Goal: Transaction & Acquisition: Purchase product/service

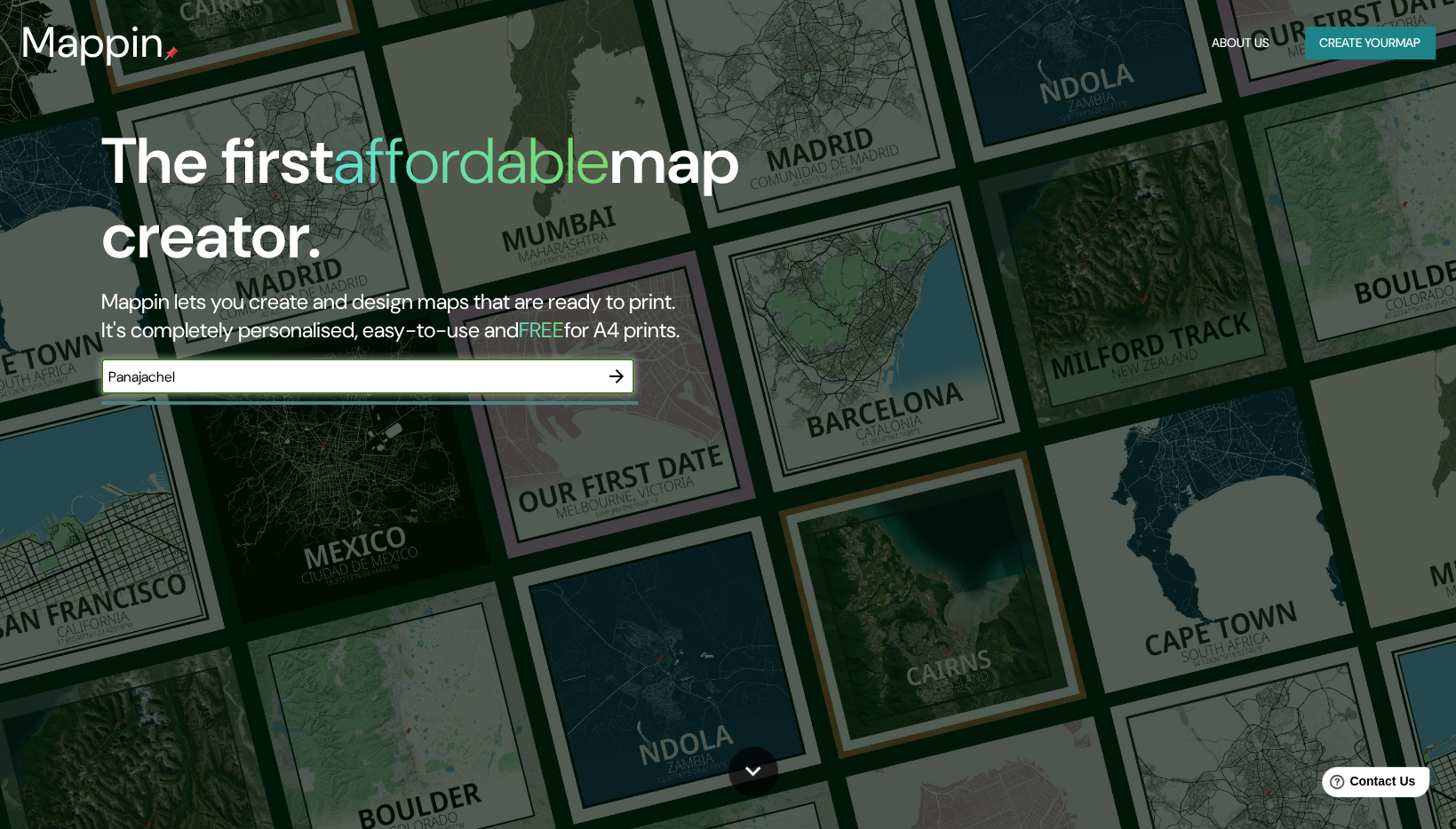
type input "Panajachel"
click at [624, 375] on icon "button" at bounding box center [616, 376] width 21 height 21
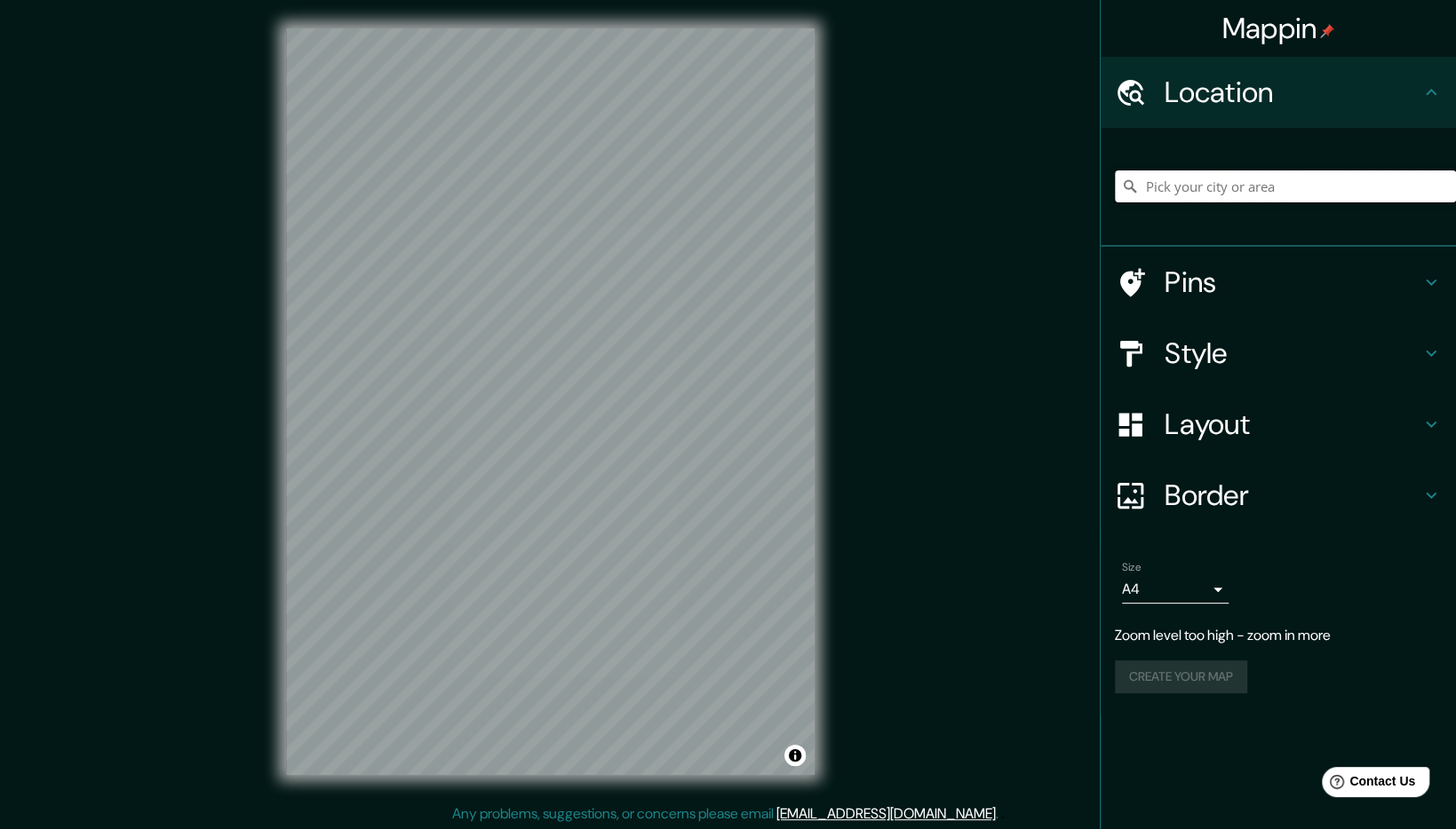
click at [1191, 191] on input "Pick your city or area" at bounding box center [1285, 186] width 341 height 32
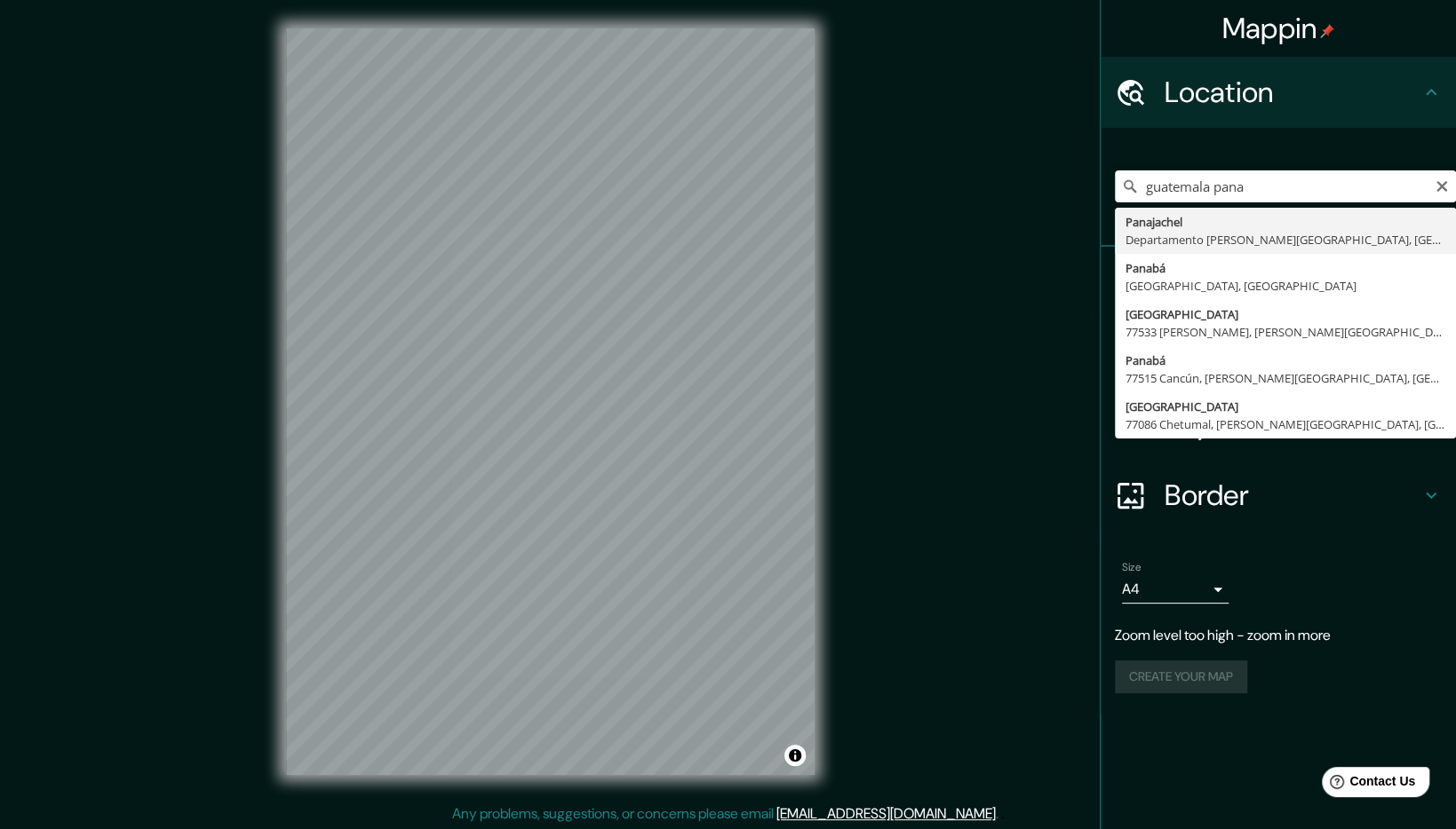
type input "Panajachel, [GEOGRAPHIC_DATA][PERSON_NAME], [GEOGRAPHIC_DATA]"
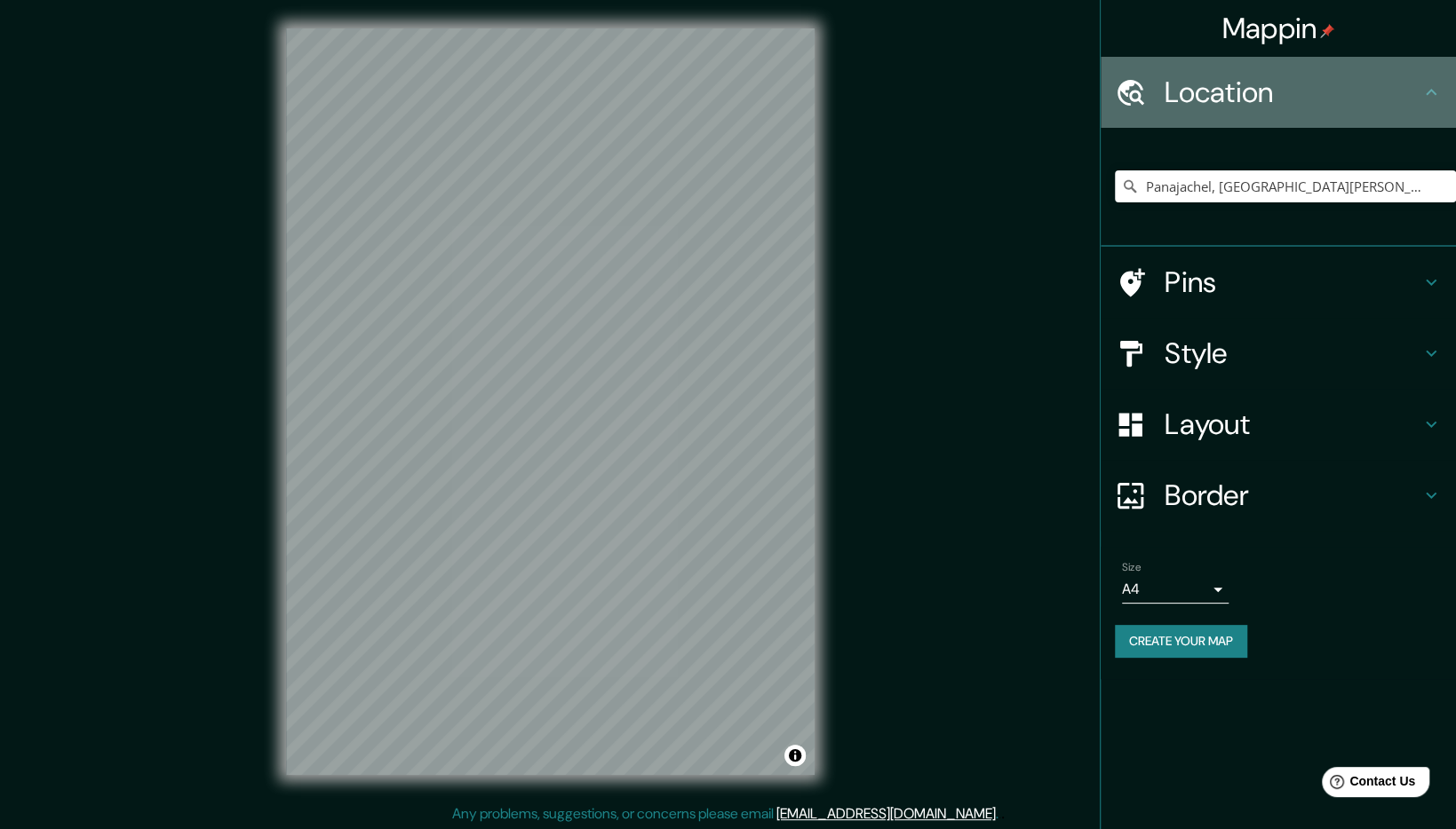
click at [1234, 100] on h4 "Location" at bounding box center [1292, 92] width 256 height 35
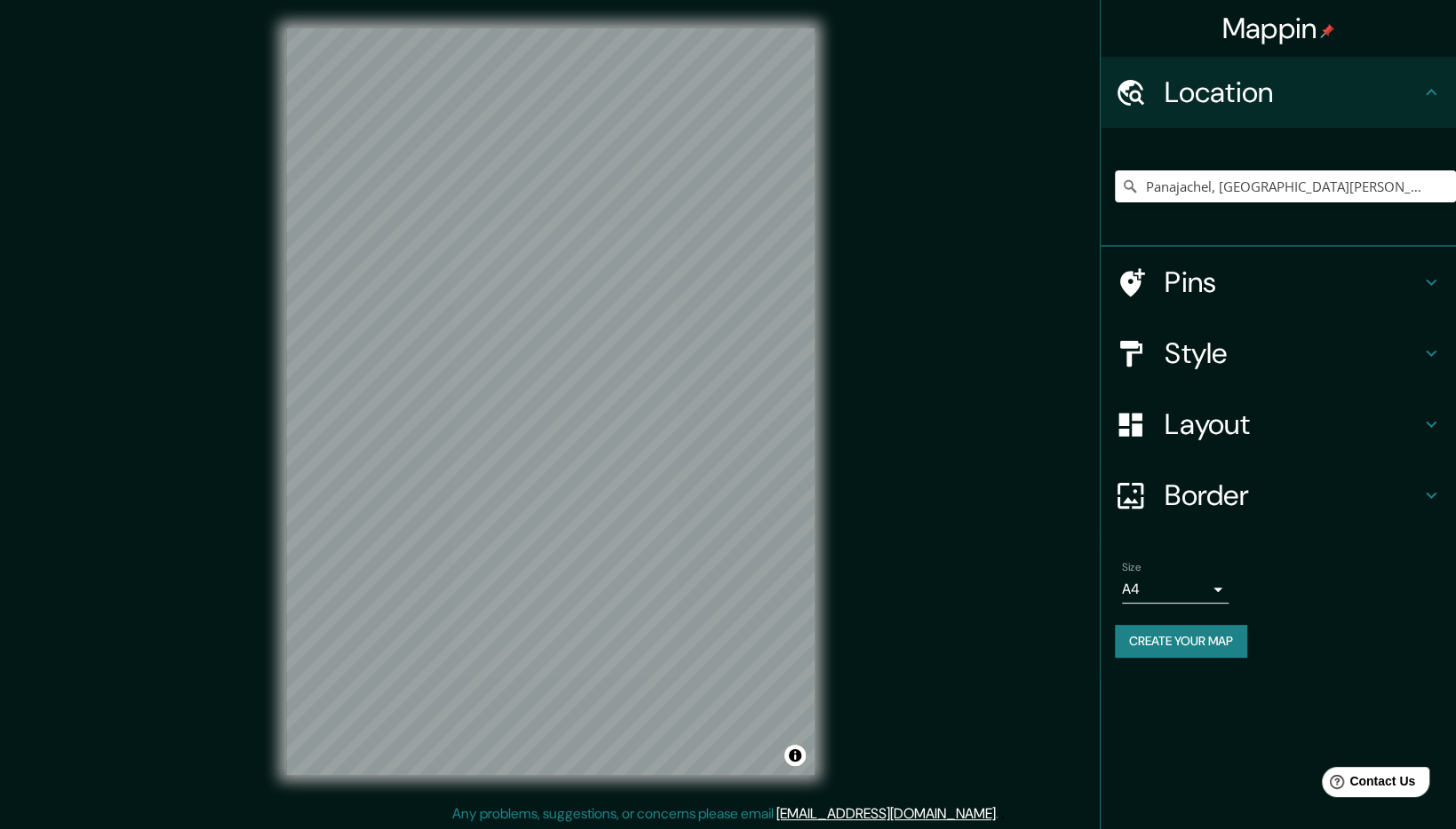
click at [1167, 591] on body "Mappin Location [GEOGRAPHIC_DATA], [GEOGRAPHIC_DATA][PERSON_NAME], [GEOGRAPHIC_…" at bounding box center [728, 414] width 1456 height 829
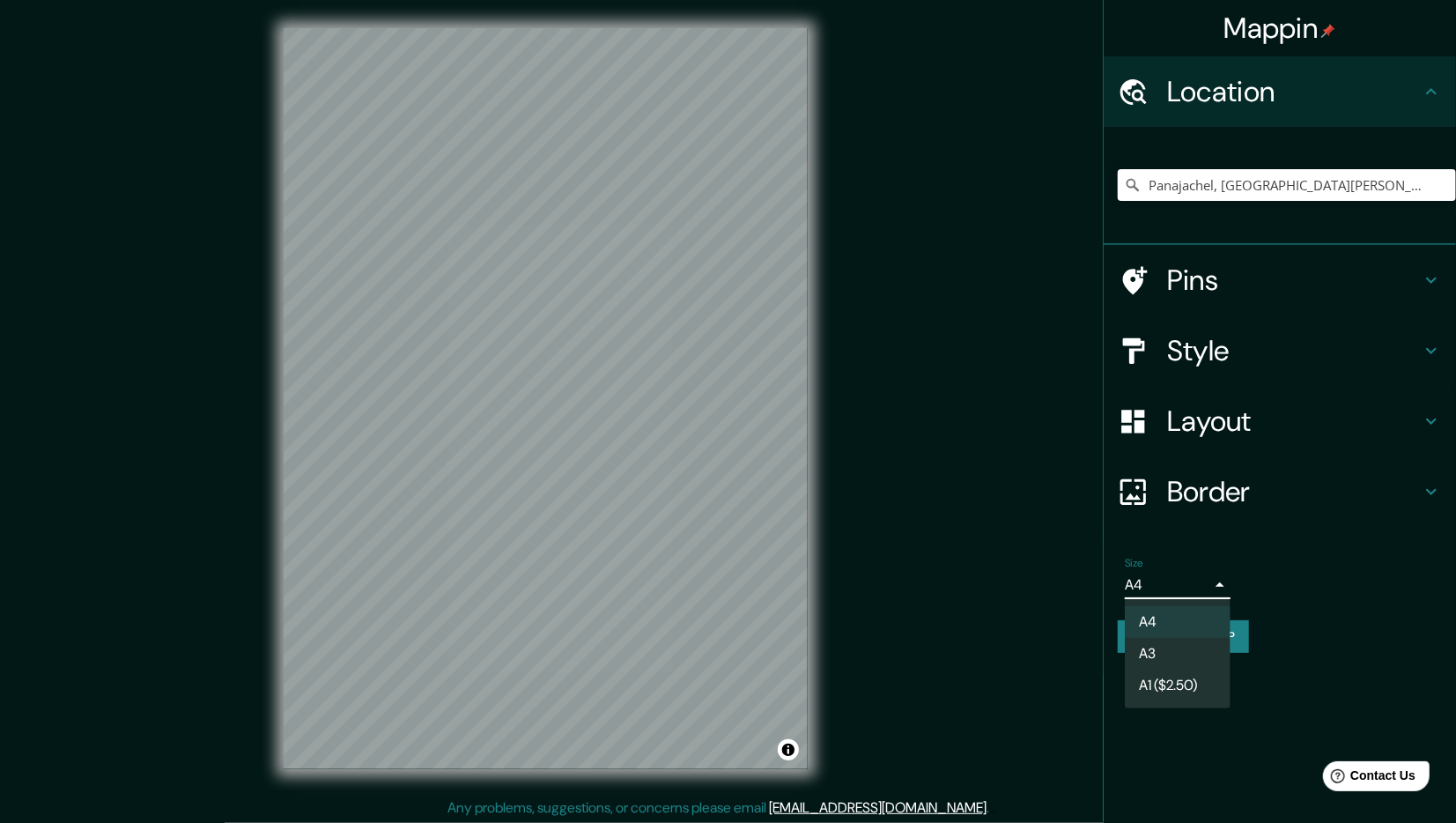
click at [1166, 624] on li "A4" at bounding box center [1177, 622] width 105 height 31
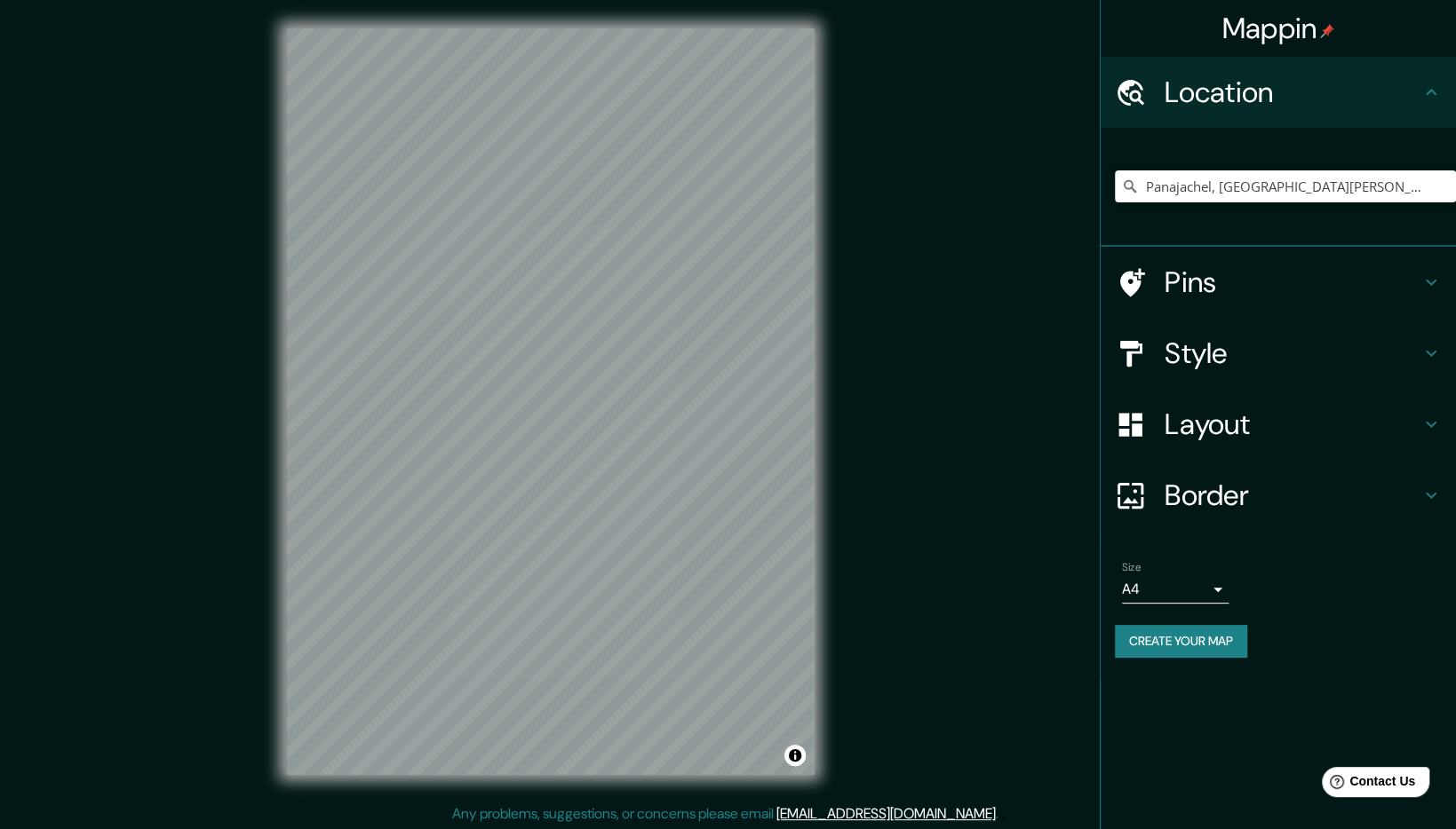
click at [1182, 599] on body "Mappin Location [GEOGRAPHIC_DATA], [GEOGRAPHIC_DATA][PERSON_NAME], [GEOGRAPHIC_…" at bounding box center [728, 414] width 1456 height 829
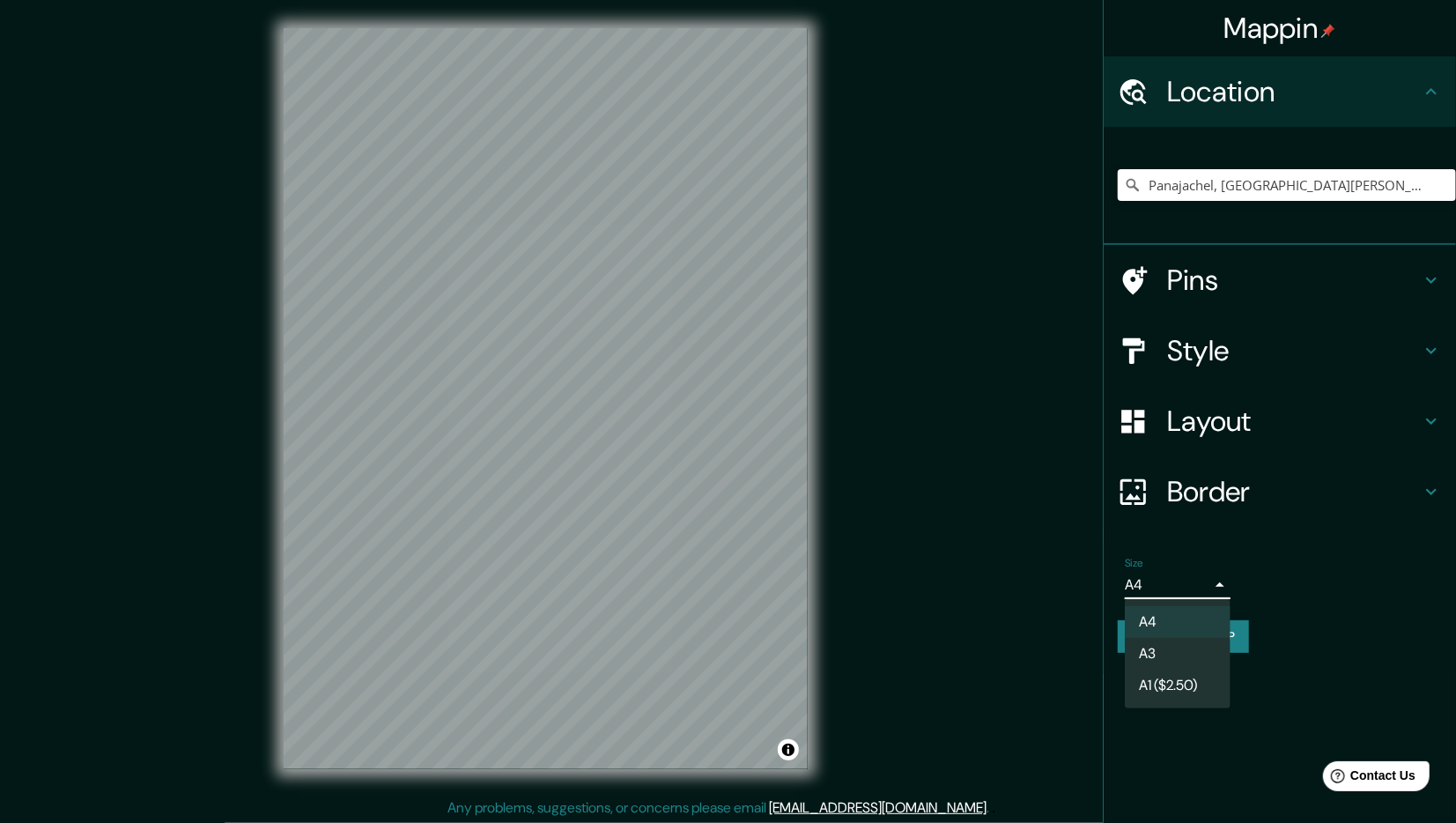
click at [1164, 639] on li "A3" at bounding box center [1177, 654] width 105 height 31
type input "a4"
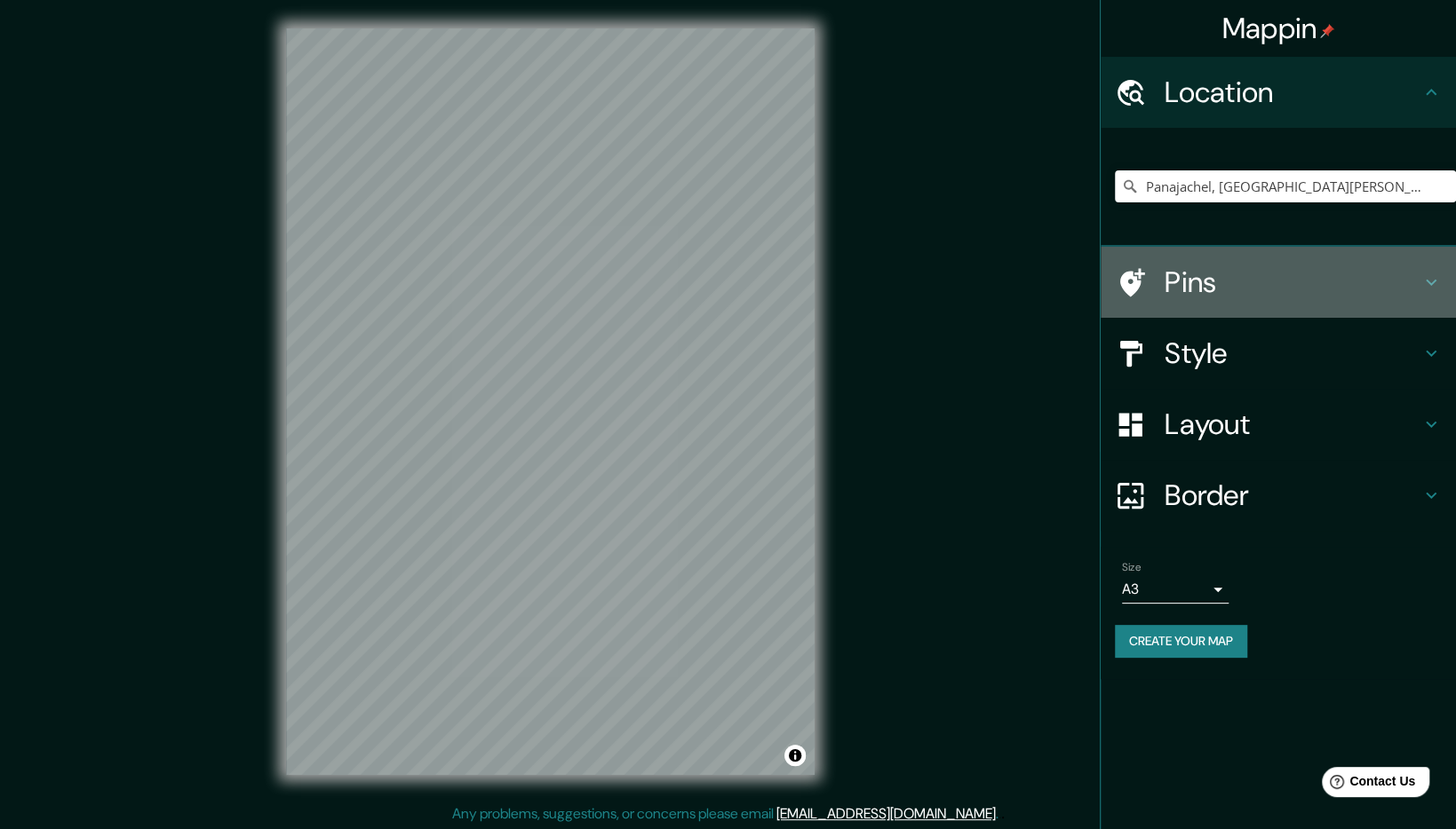
click at [1228, 287] on h4 "Pins" at bounding box center [1292, 282] width 256 height 35
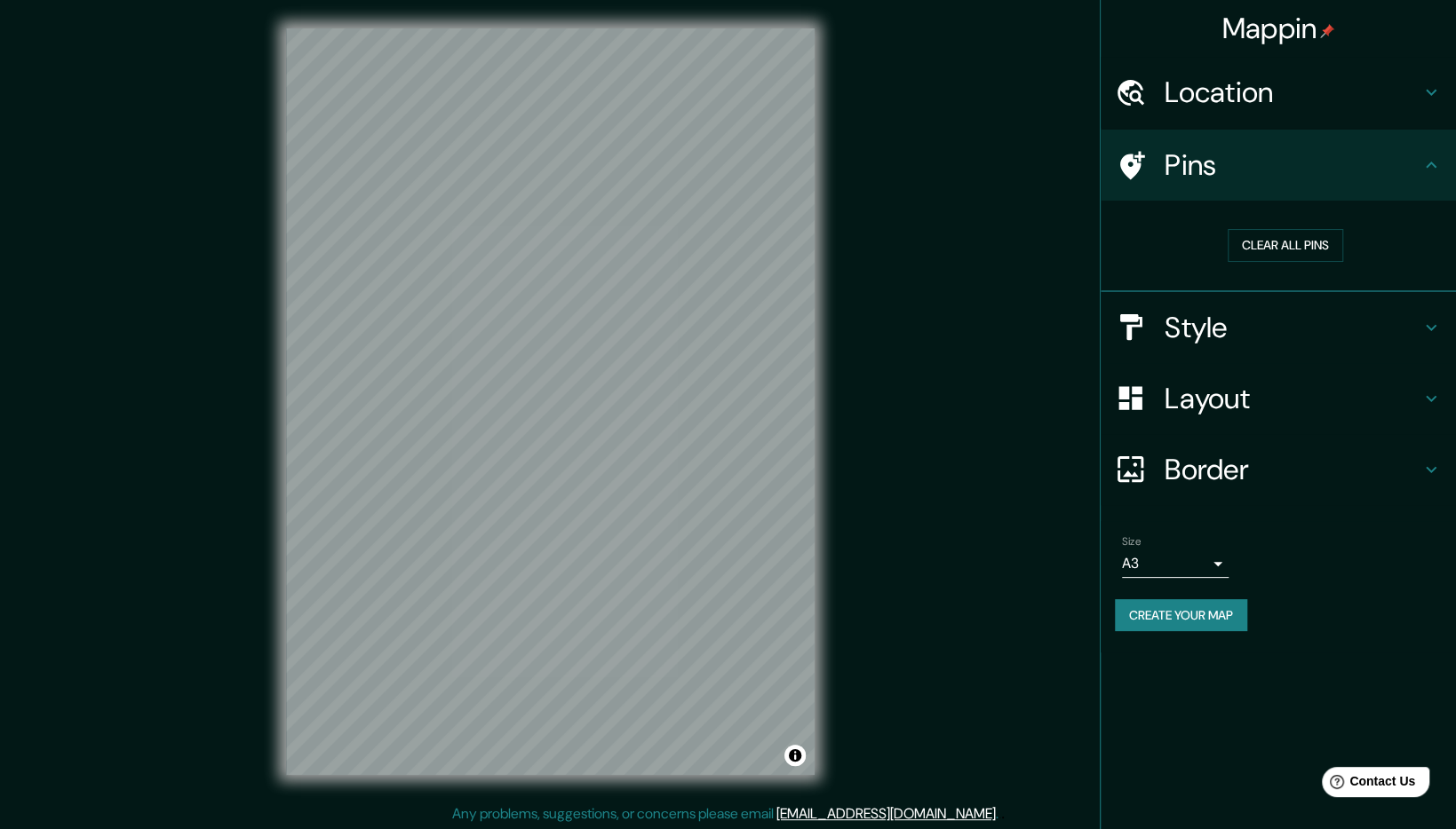
click at [1271, 192] on div "Pins" at bounding box center [1278, 165] width 356 height 71
click at [1274, 326] on h4 "Style" at bounding box center [1292, 328] width 256 height 35
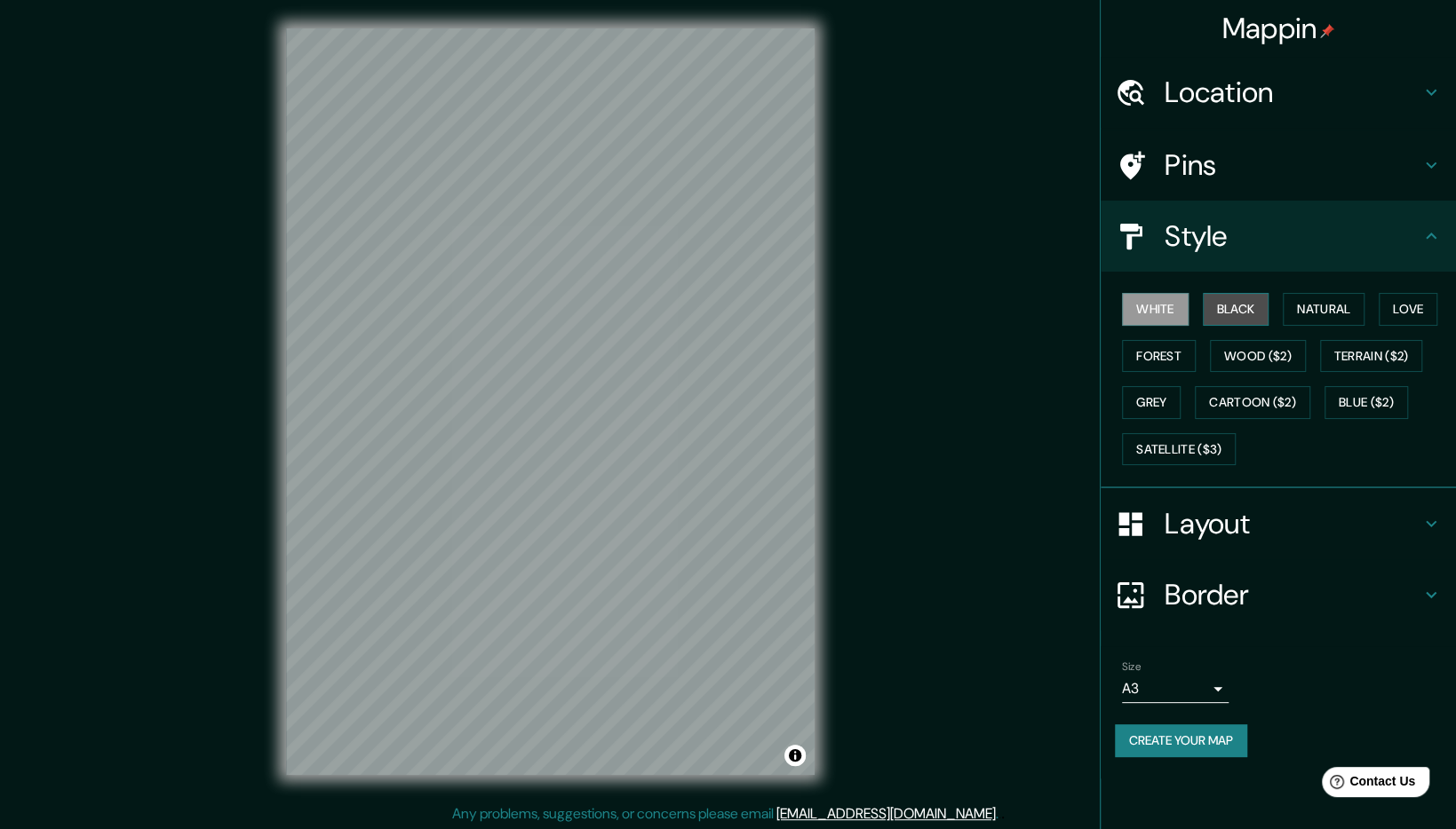
click at [1232, 301] on button "Black" at bounding box center [1236, 309] width 67 height 33
click at [1170, 309] on button "White" at bounding box center [1155, 309] width 67 height 33
click at [1300, 313] on button "Natural" at bounding box center [1324, 309] width 82 height 33
click at [1408, 312] on button "Love" at bounding box center [1408, 309] width 59 height 33
click at [1150, 345] on button "Forest" at bounding box center [1158, 355] width 74 height 33
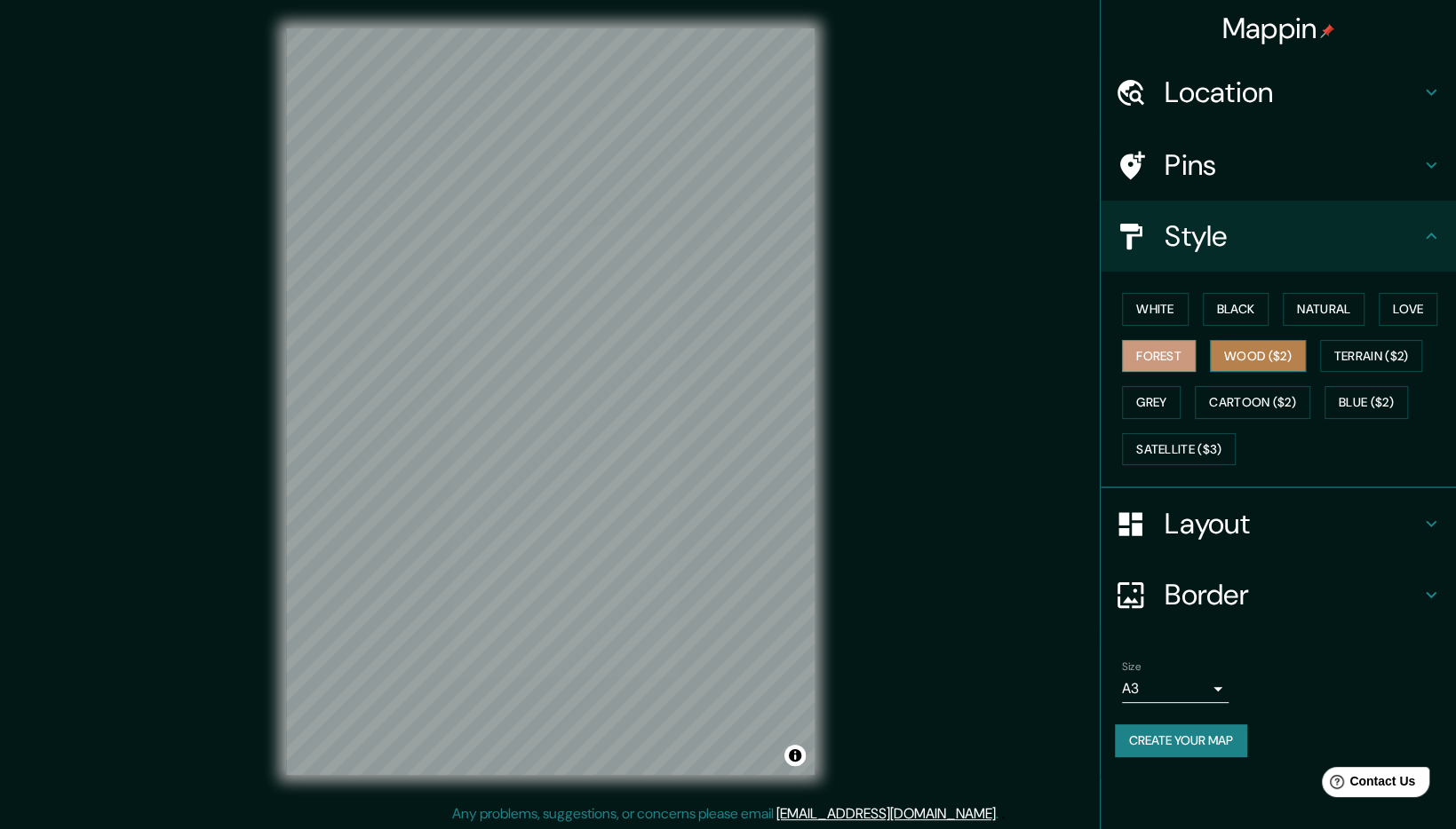
click at [1223, 343] on button "Wood ($2)" at bounding box center [1257, 355] width 96 height 33
click at [1314, 355] on div "White Black Natural Love Forest Wood ($2) Terrain ($2) Grey Cartoon ($2) Blue (…" at bounding box center [1285, 379] width 341 height 186
click at [1338, 354] on button "Terrain ($2)" at bounding box center [1371, 355] width 103 height 33
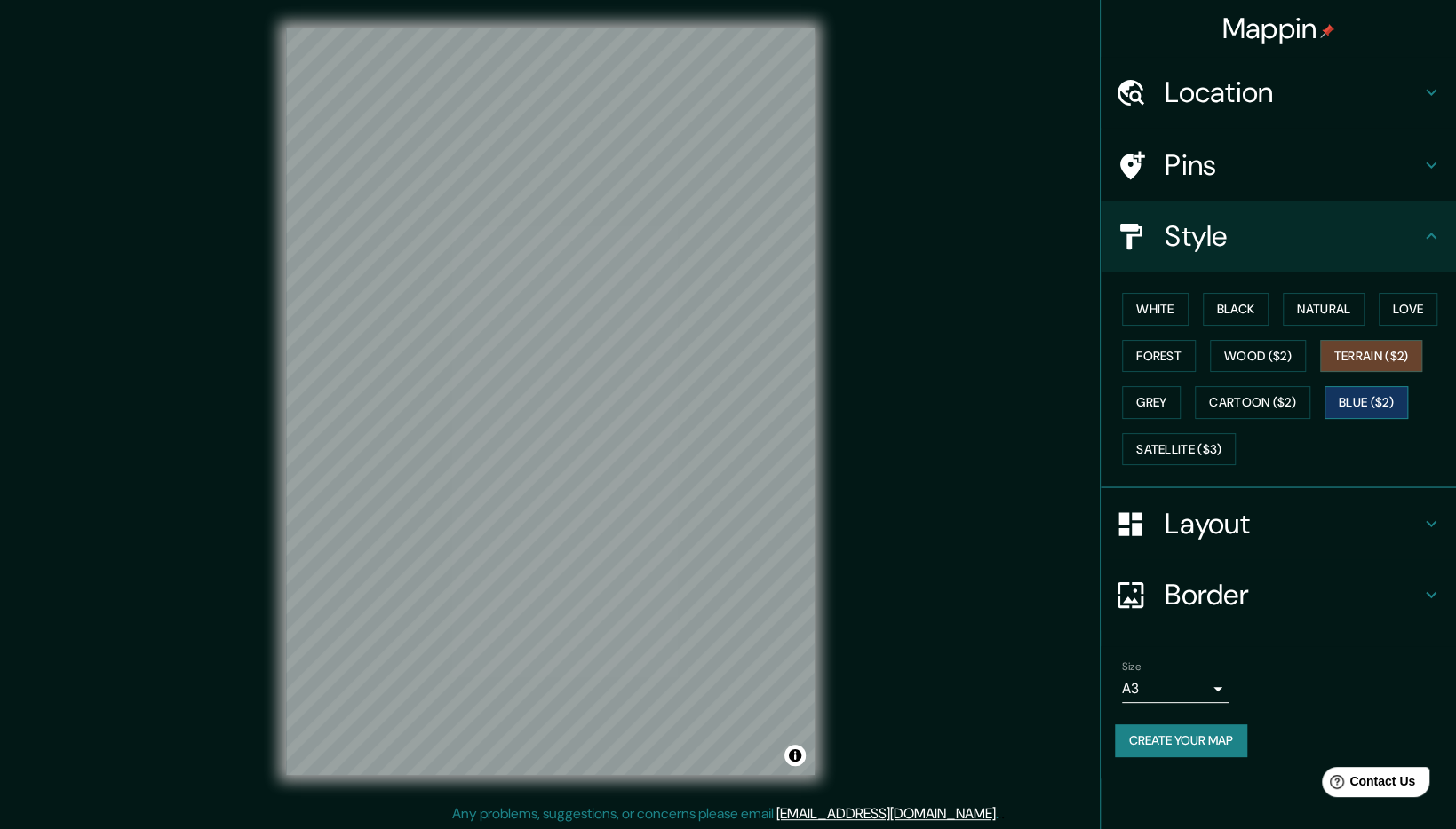
click at [1356, 396] on button "Blue ($2)" at bounding box center [1366, 402] width 84 height 33
click at [1265, 397] on button "Cartoon ($2)" at bounding box center [1252, 402] width 115 height 33
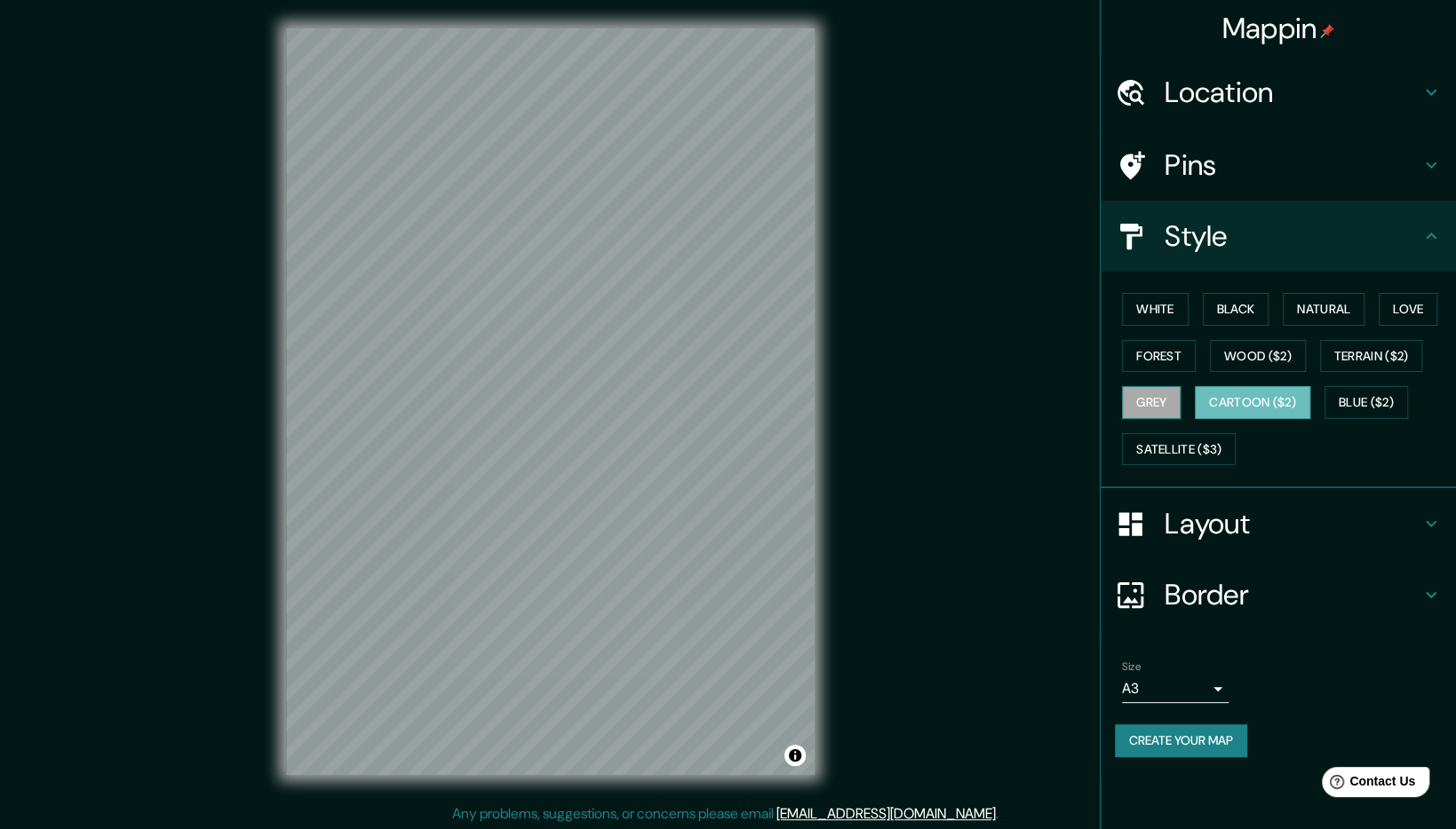
click at [1157, 402] on button "Grey" at bounding box center [1151, 402] width 59 height 33
click at [1150, 446] on button "Satellite ($3)" at bounding box center [1179, 449] width 114 height 33
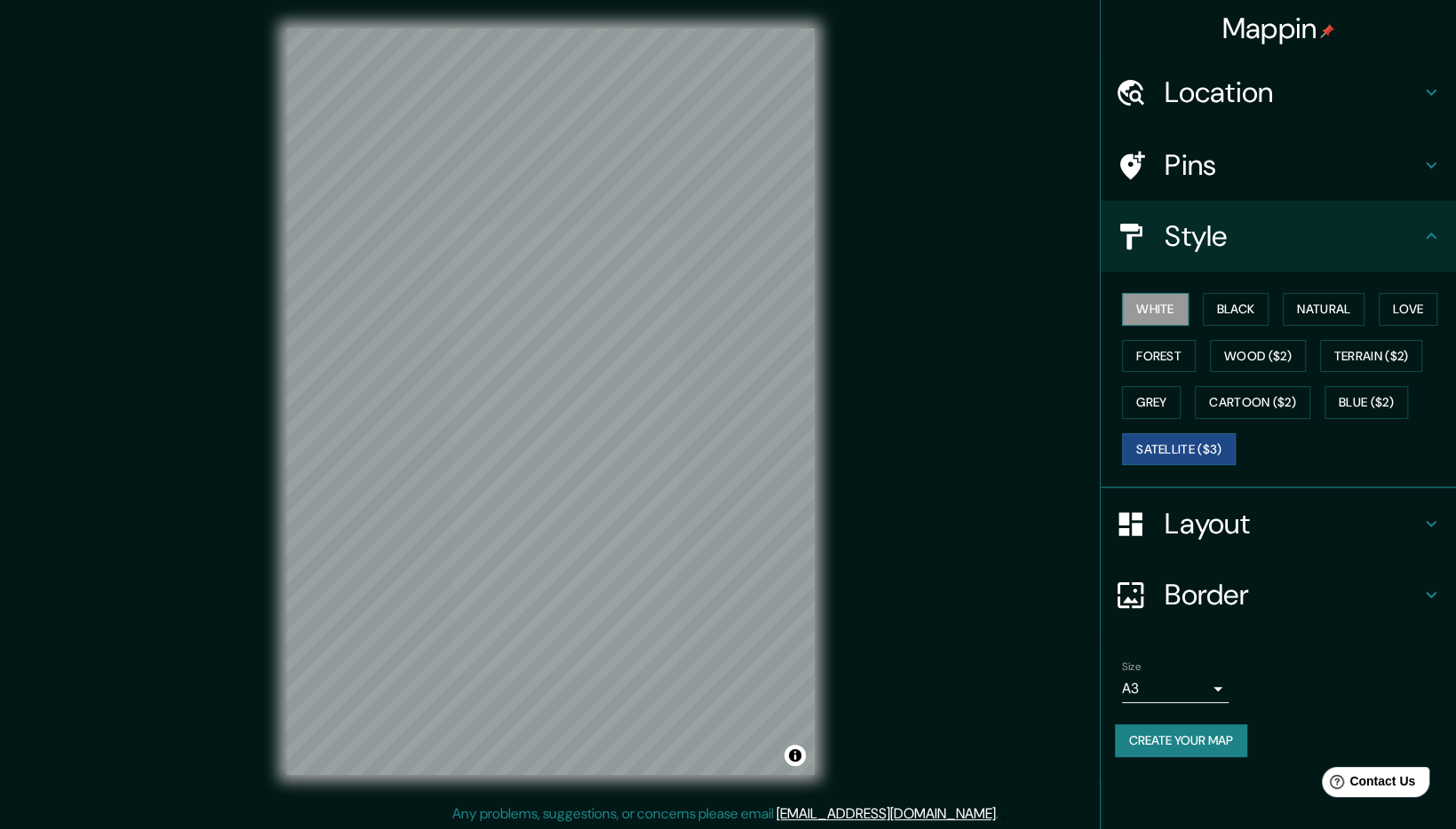
click at [1150, 314] on button "White" at bounding box center [1155, 309] width 67 height 33
click at [1180, 512] on h4 "Layout" at bounding box center [1292, 524] width 256 height 35
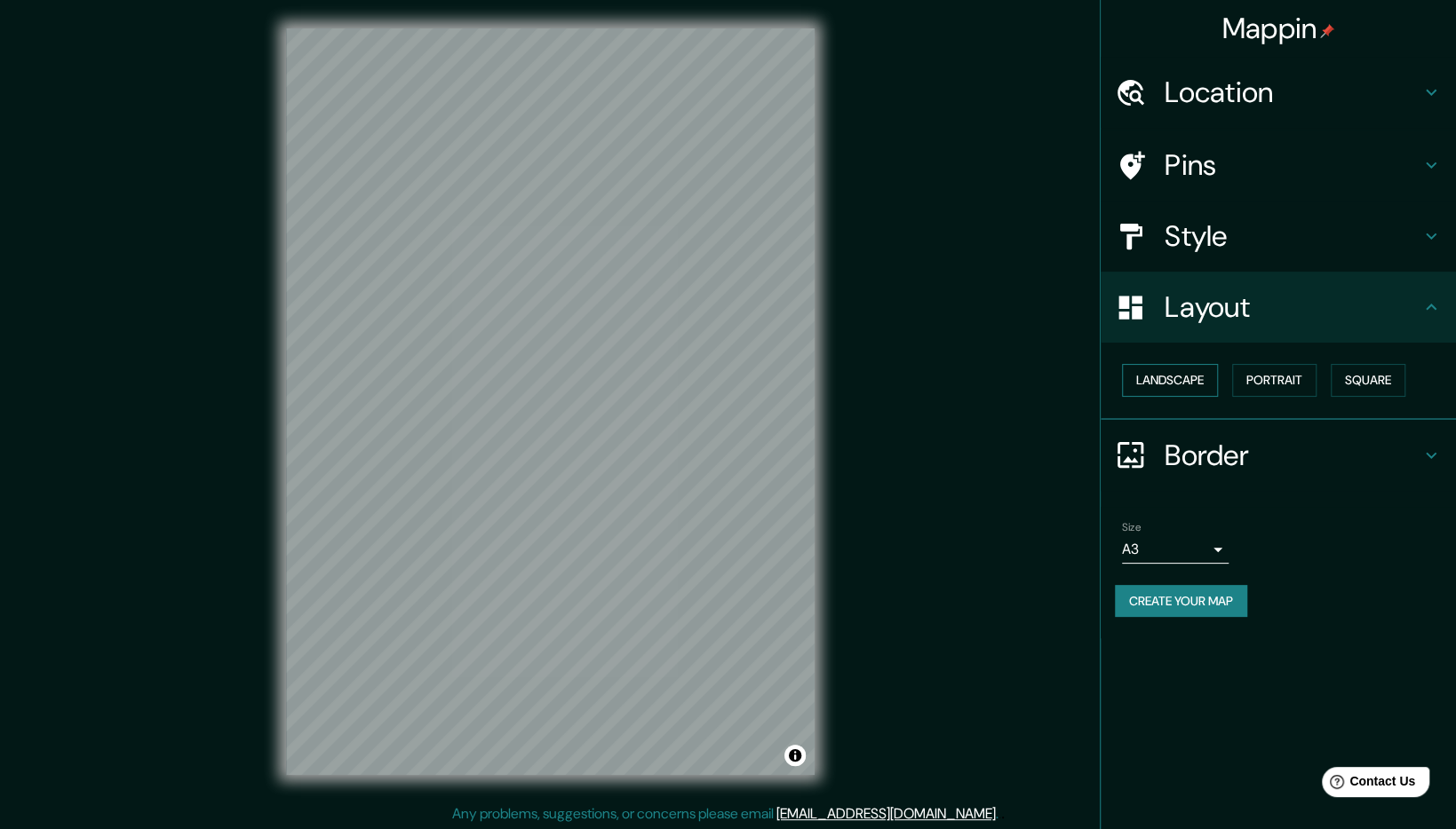
click at [1187, 382] on button "Landscape" at bounding box center [1169, 380] width 96 height 33
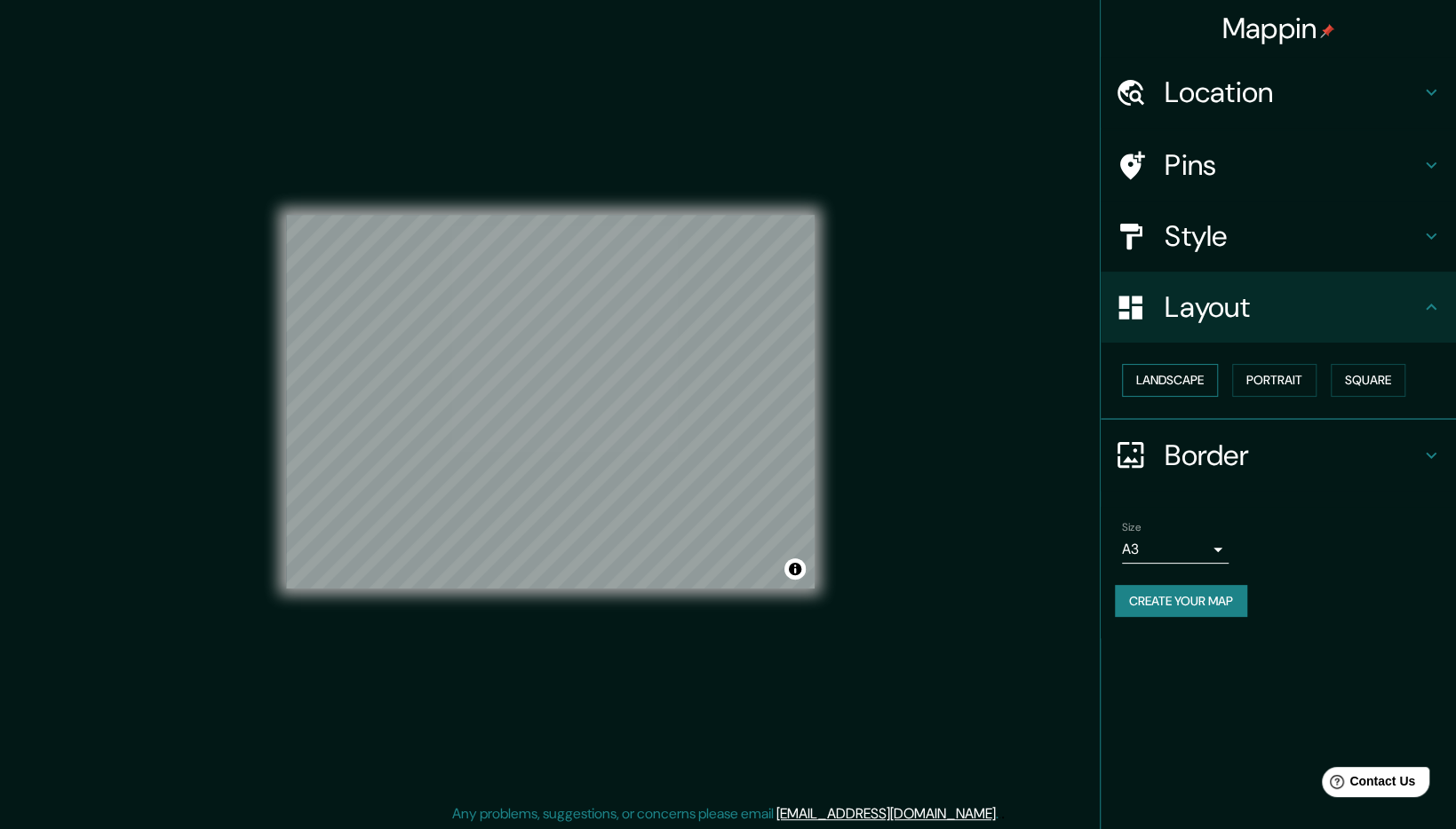
click at [1187, 382] on button "Landscape" at bounding box center [1169, 380] width 96 height 33
click at [1268, 380] on button "Portrait" at bounding box center [1274, 380] width 85 height 33
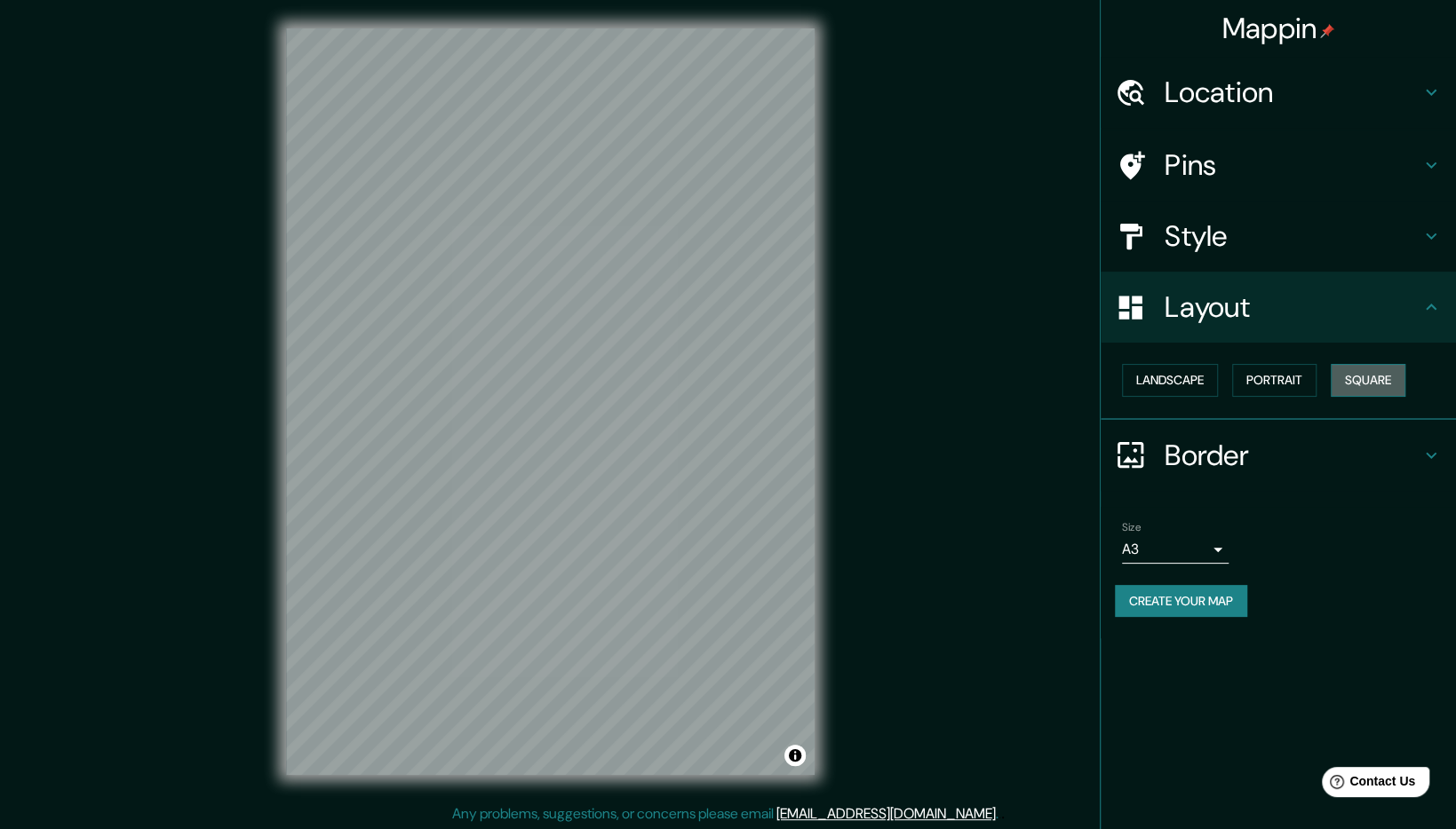
click at [1345, 381] on button "Square" at bounding box center [1368, 380] width 74 height 33
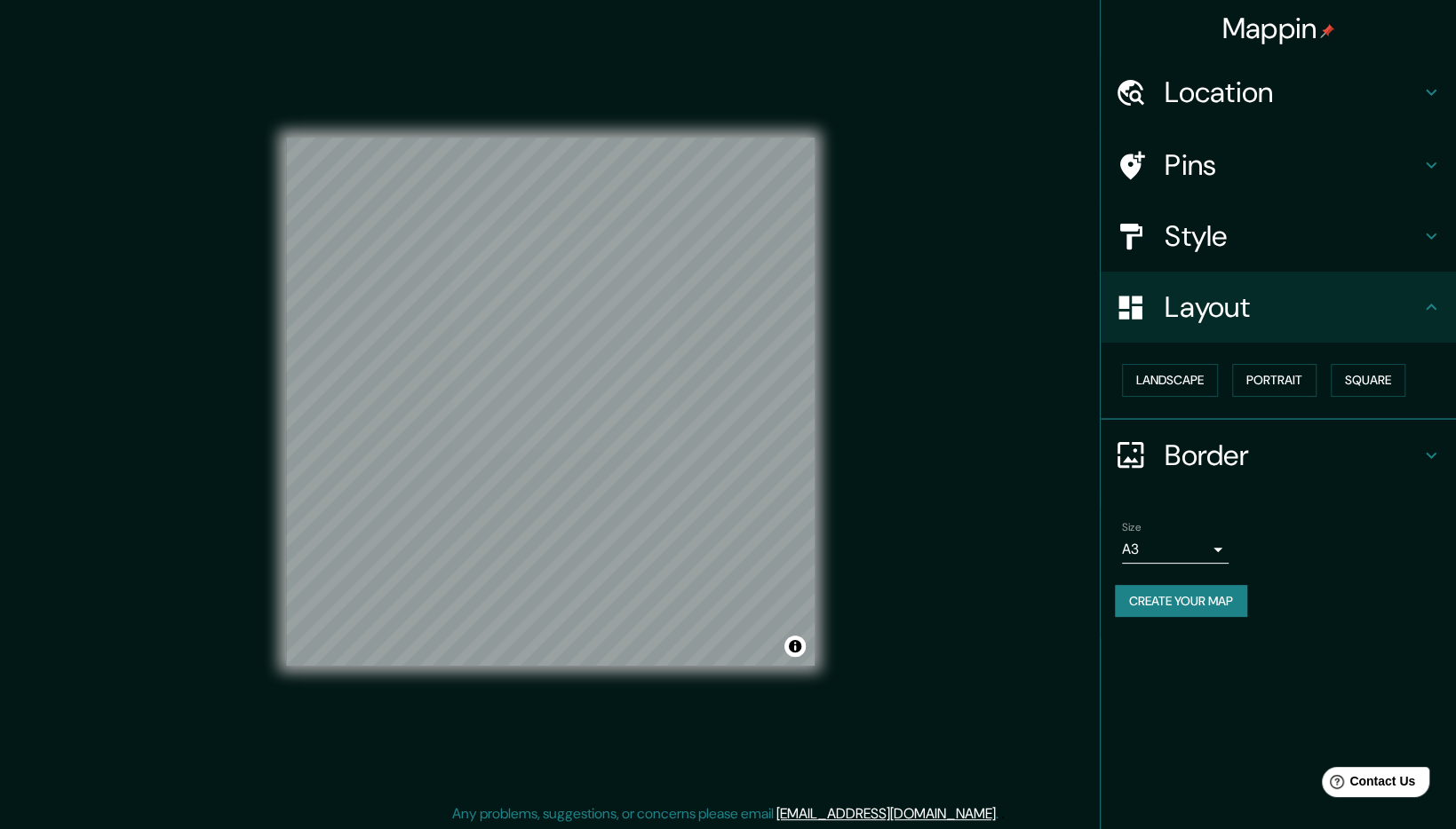
click at [1191, 446] on h4 "Border" at bounding box center [1292, 455] width 256 height 35
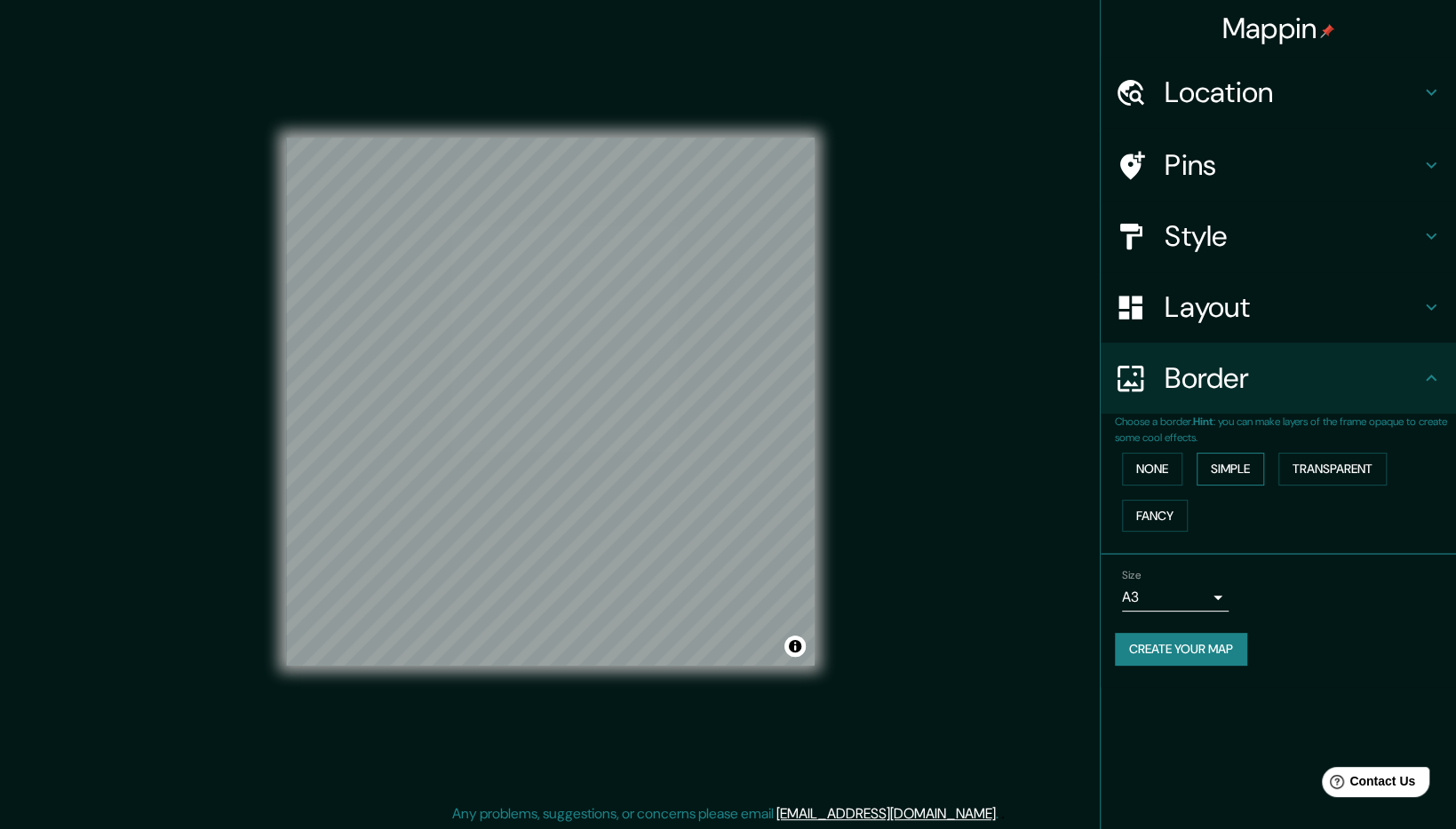
click at [1215, 473] on button "Simple" at bounding box center [1230, 469] width 68 height 33
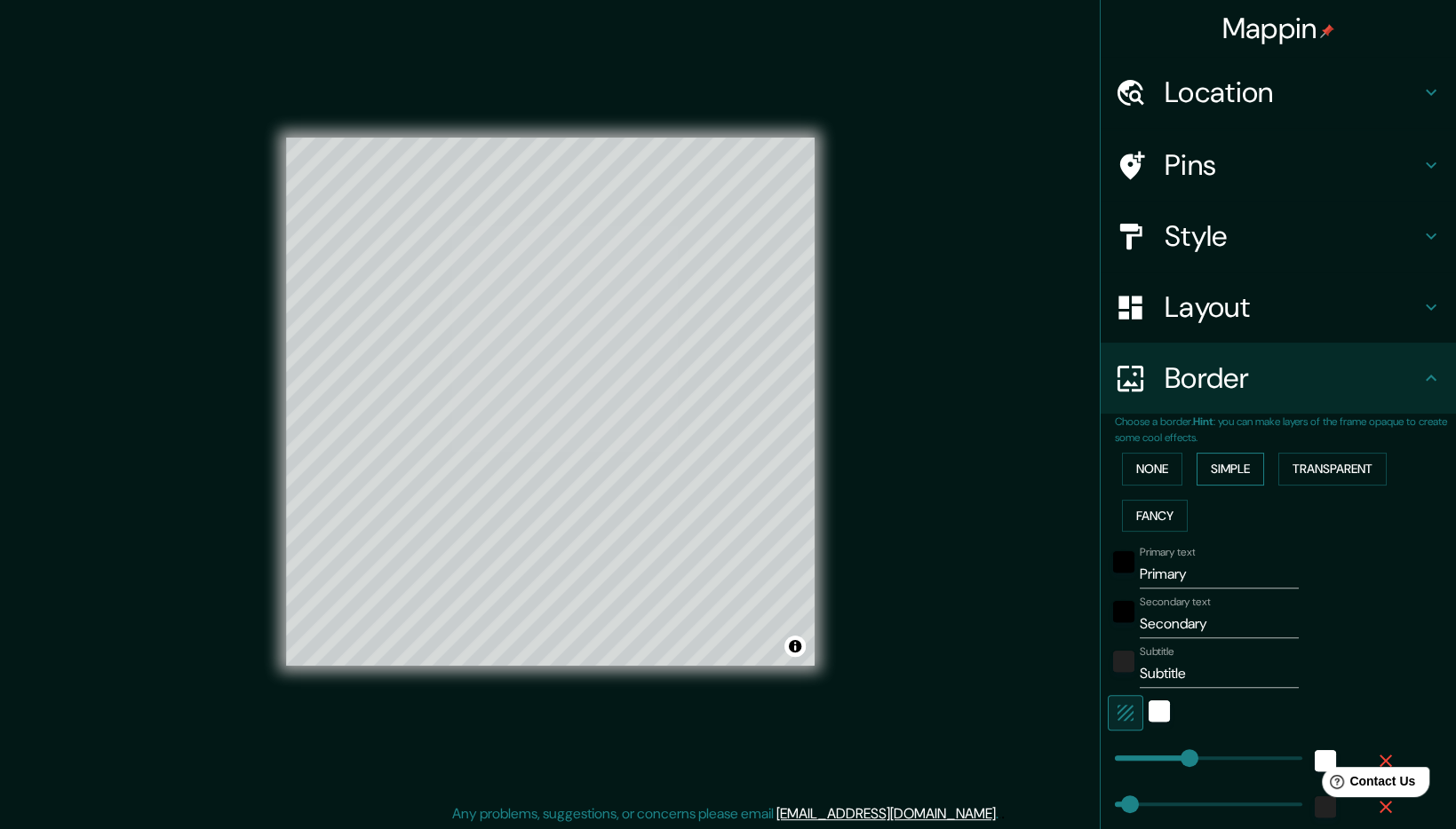
click at [1215, 473] on button "Simple" at bounding box center [1230, 469] width 68 height 33
type input "48"
click at [1153, 504] on button "Fancy" at bounding box center [1154, 515] width 66 height 33
click at [1310, 469] on button "Transparent" at bounding box center [1332, 469] width 108 height 33
click at [1138, 479] on button "None" at bounding box center [1152, 469] width 61 height 33
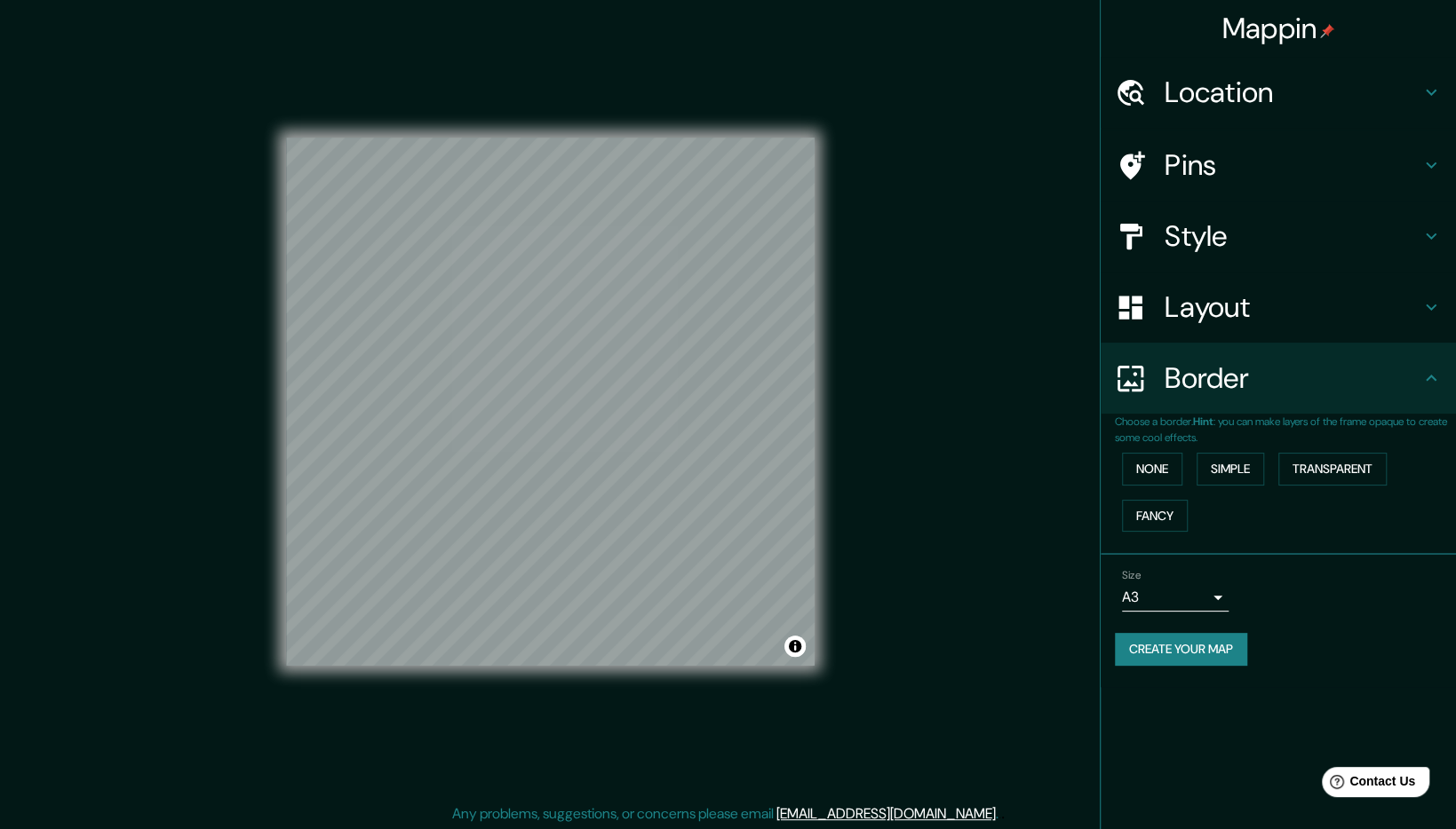
click at [1198, 653] on button "Create your map" at bounding box center [1180, 648] width 132 height 33
drag, startPoint x: 818, startPoint y: 600, endPoint x: 1152, endPoint y: 647, distance: 337.3
click at [1152, 647] on button "Create your map" at bounding box center [1180, 648] width 132 height 33
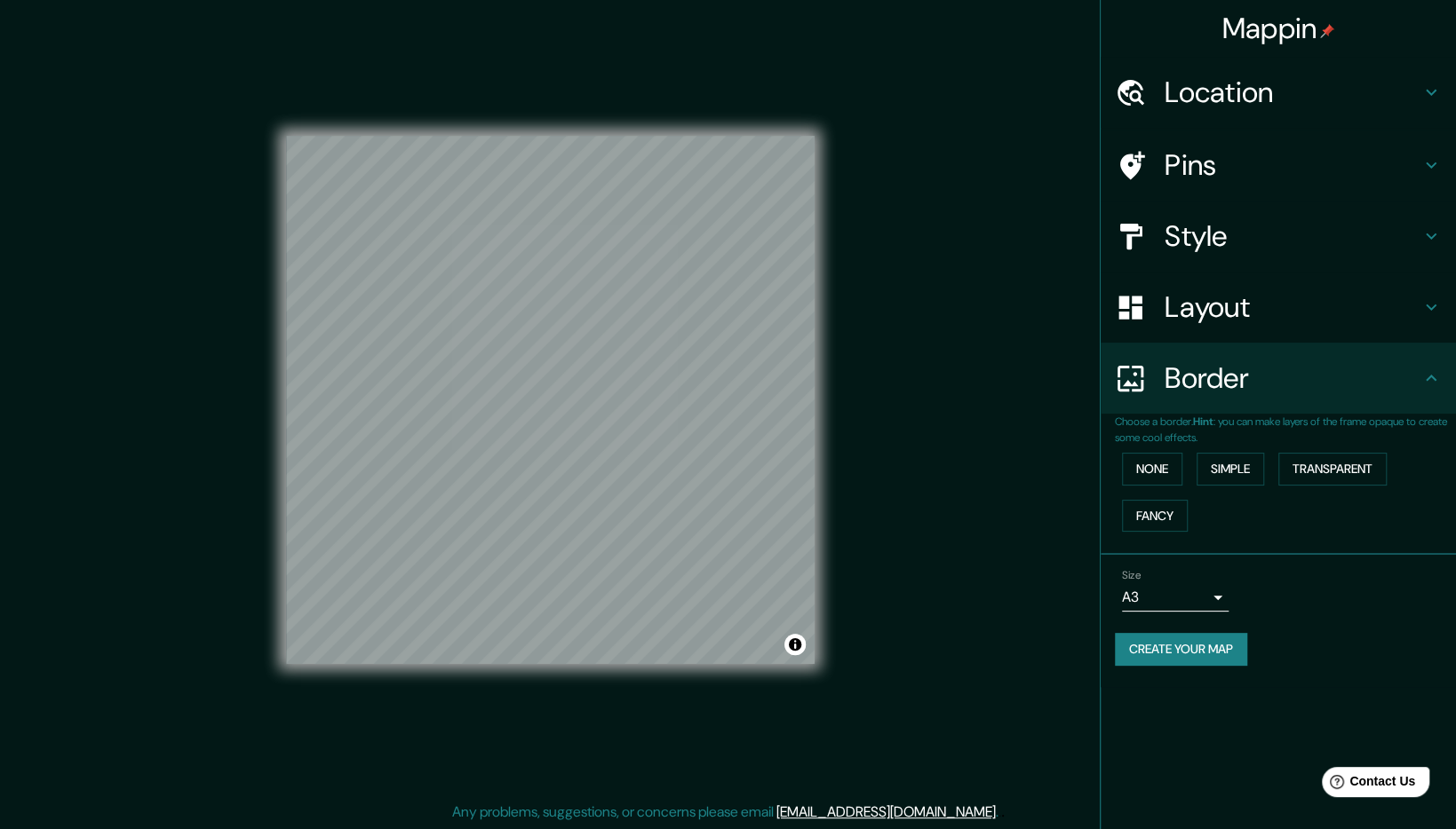
click at [1201, 174] on h4 "Pins" at bounding box center [1292, 165] width 256 height 35
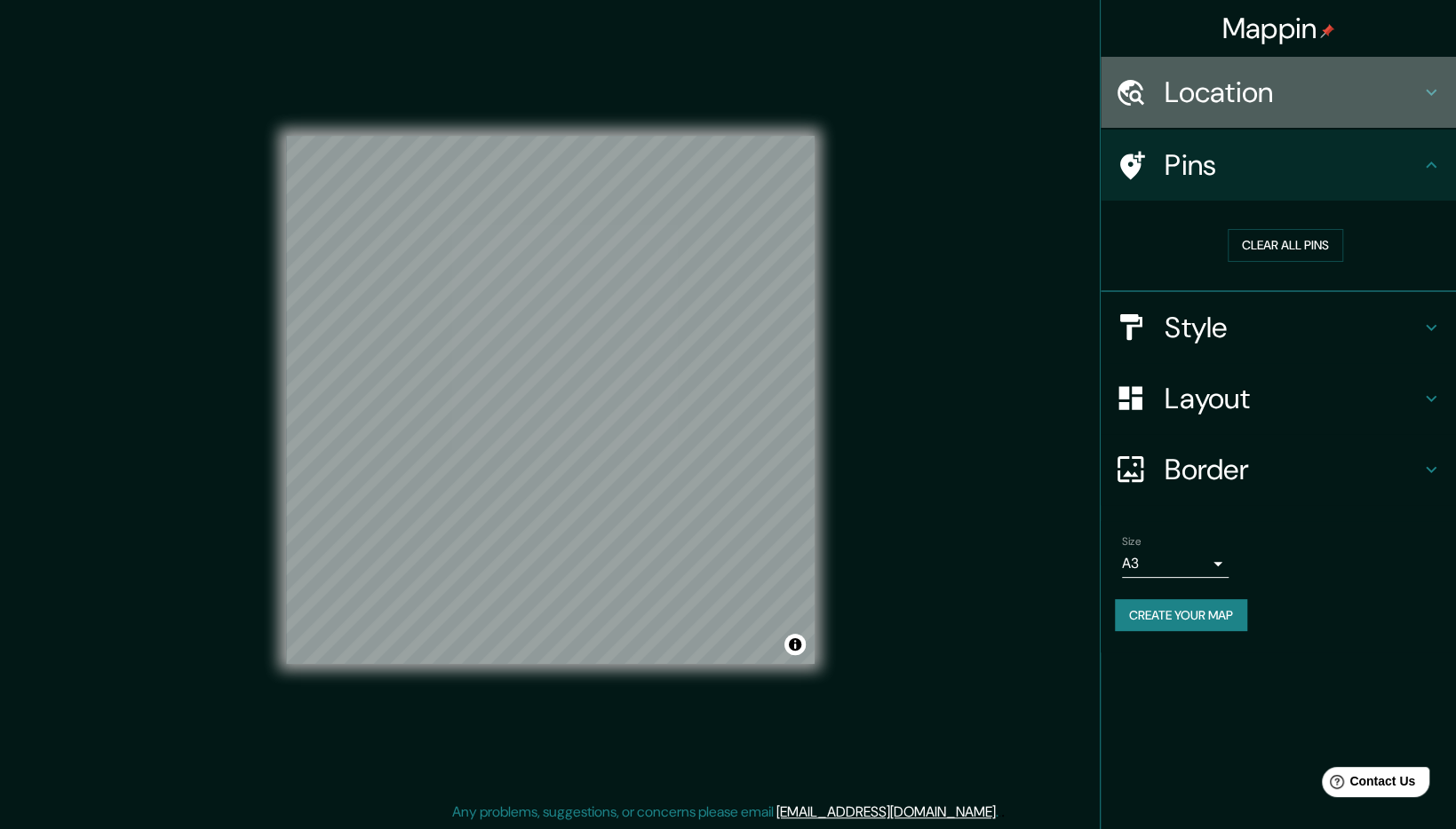
click at [1245, 102] on h4 "Location" at bounding box center [1292, 92] width 256 height 35
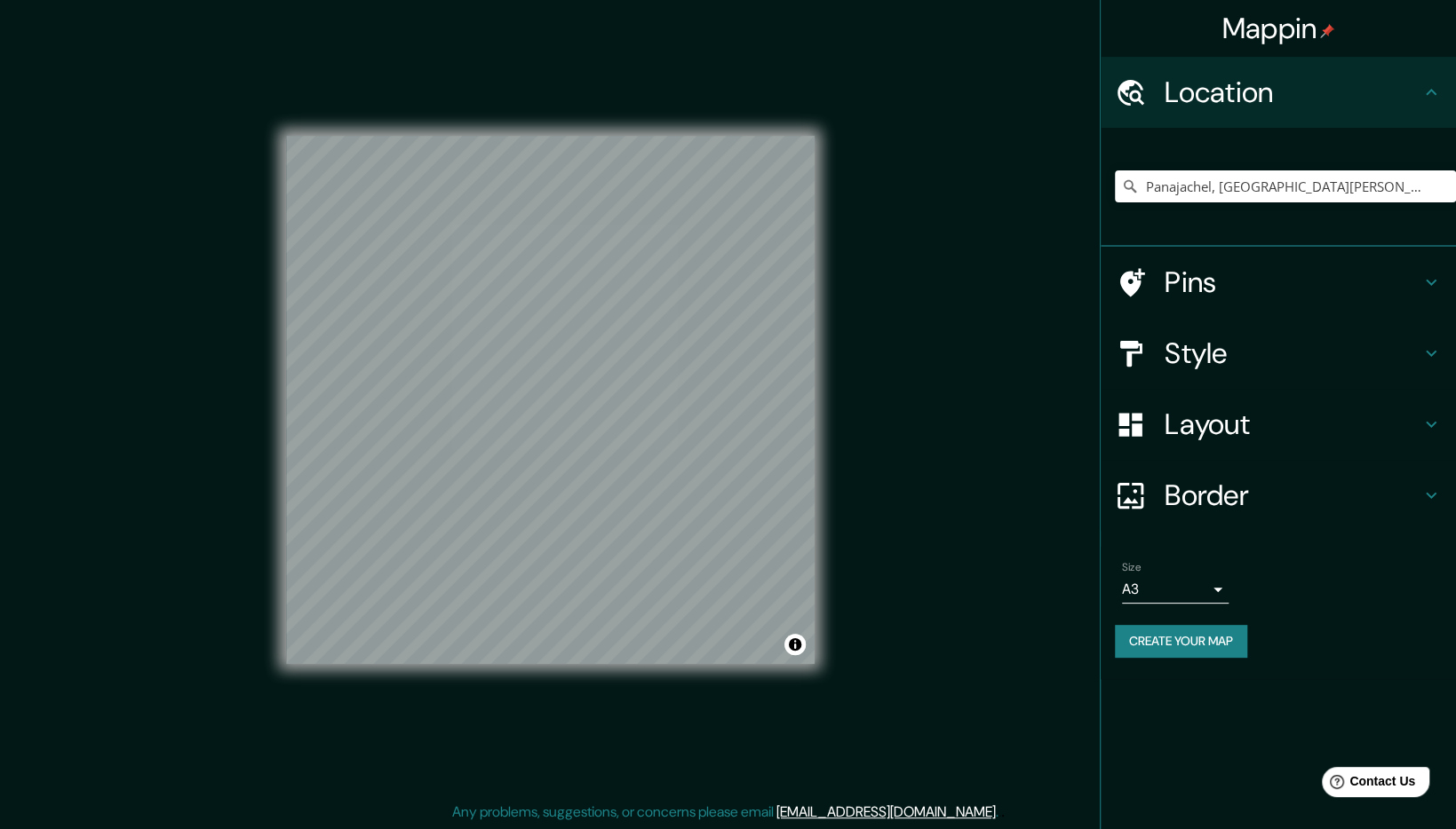
click at [1251, 277] on h4 "Pins" at bounding box center [1292, 282] width 256 height 35
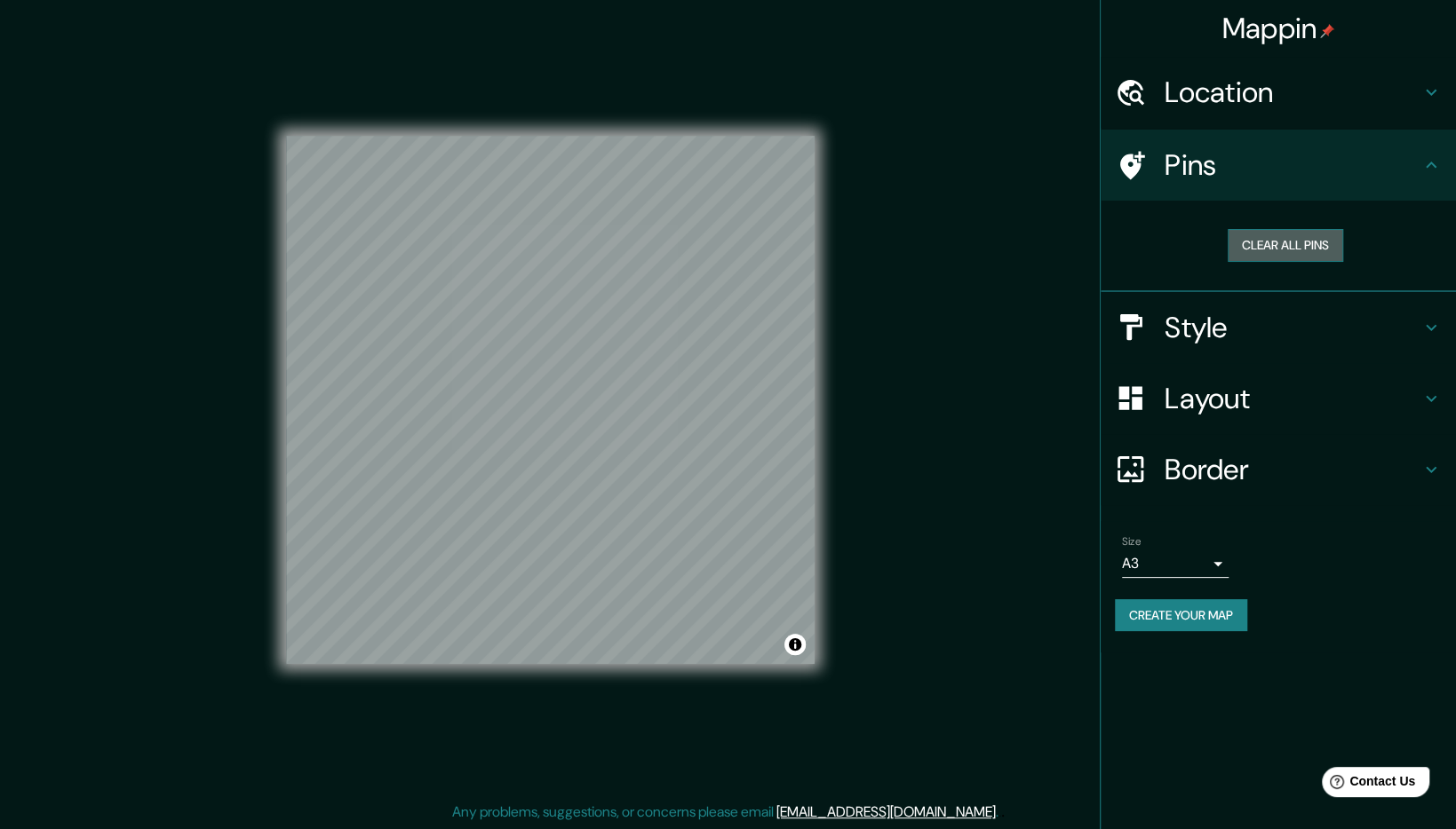
click at [1287, 241] on button "Clear all pins" at bounding box center [1285, 245] width 115 height 33
click at [1171, 668] on div "Mappin Location [GEOGRAPHIC_DATA], [GEOGRAPHIC_DATA][PERSON_NAME], [GEOGRAPHIC_…" at bounding box center [1277, 414] width 357 height 829
click at [1260, 243] on button "Clear all pins" at bounding box center [1285, 245] width 115 height 33
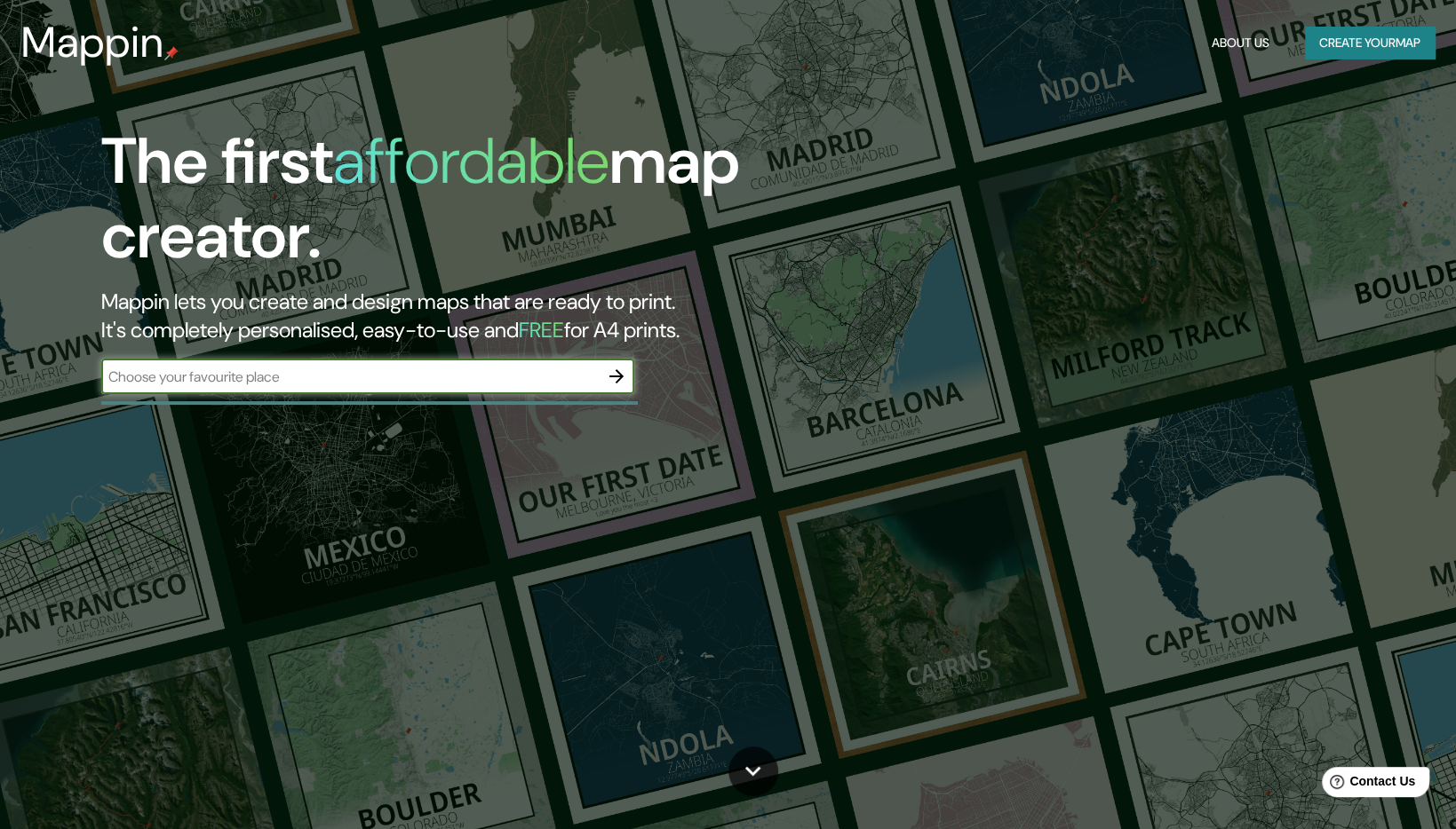
click at [543, 385] on input "text" at bounding box center [350, 377] width 497 height 20
type input "Panajachel"
click at [1345, 47] on button "Create your map" at bounding box center [1368, 43] width 129 height 33
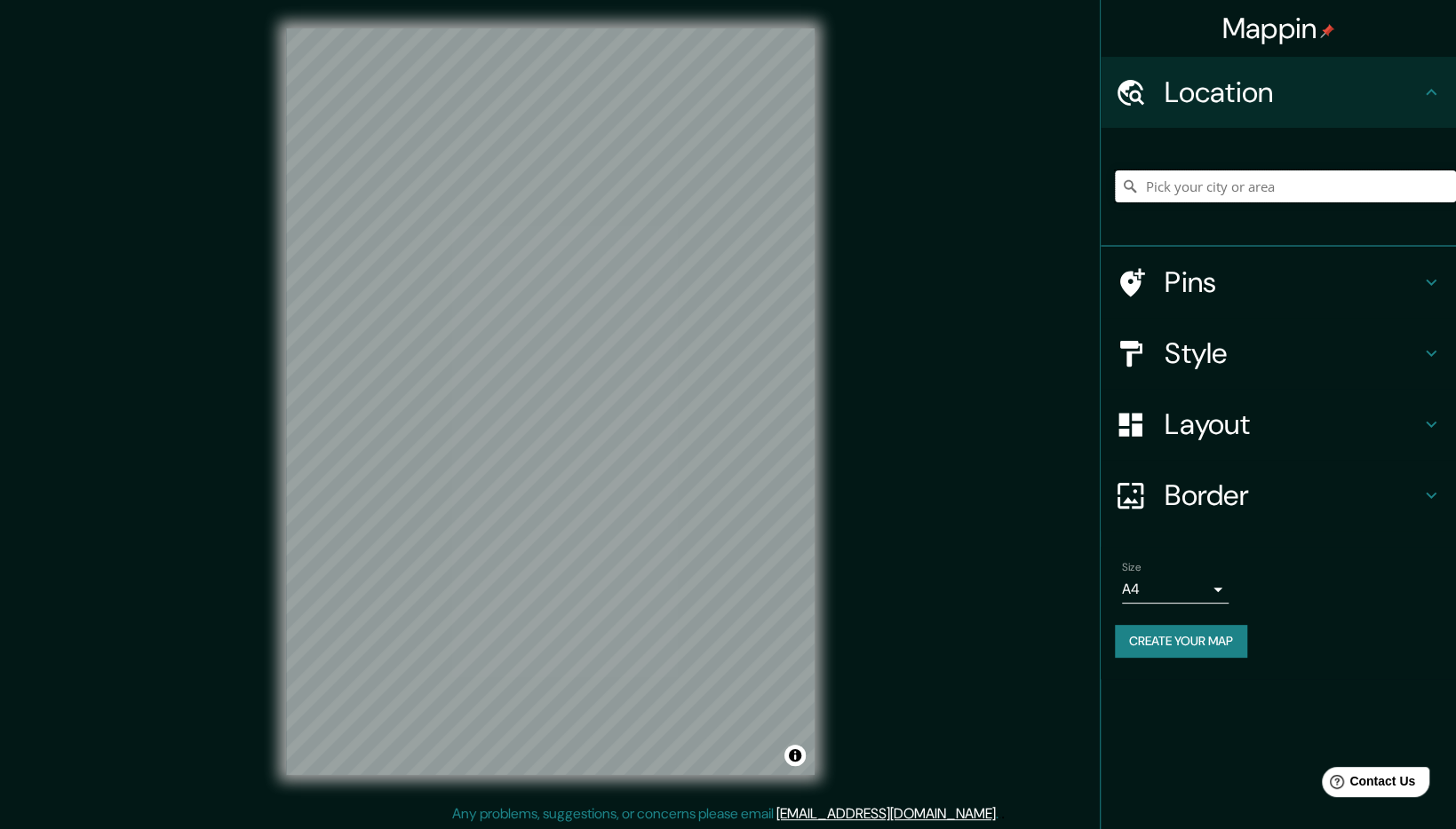
click at [1180, 186] on input "Pick your city or area" at bounding box center [1285, 186] width 341 height 32
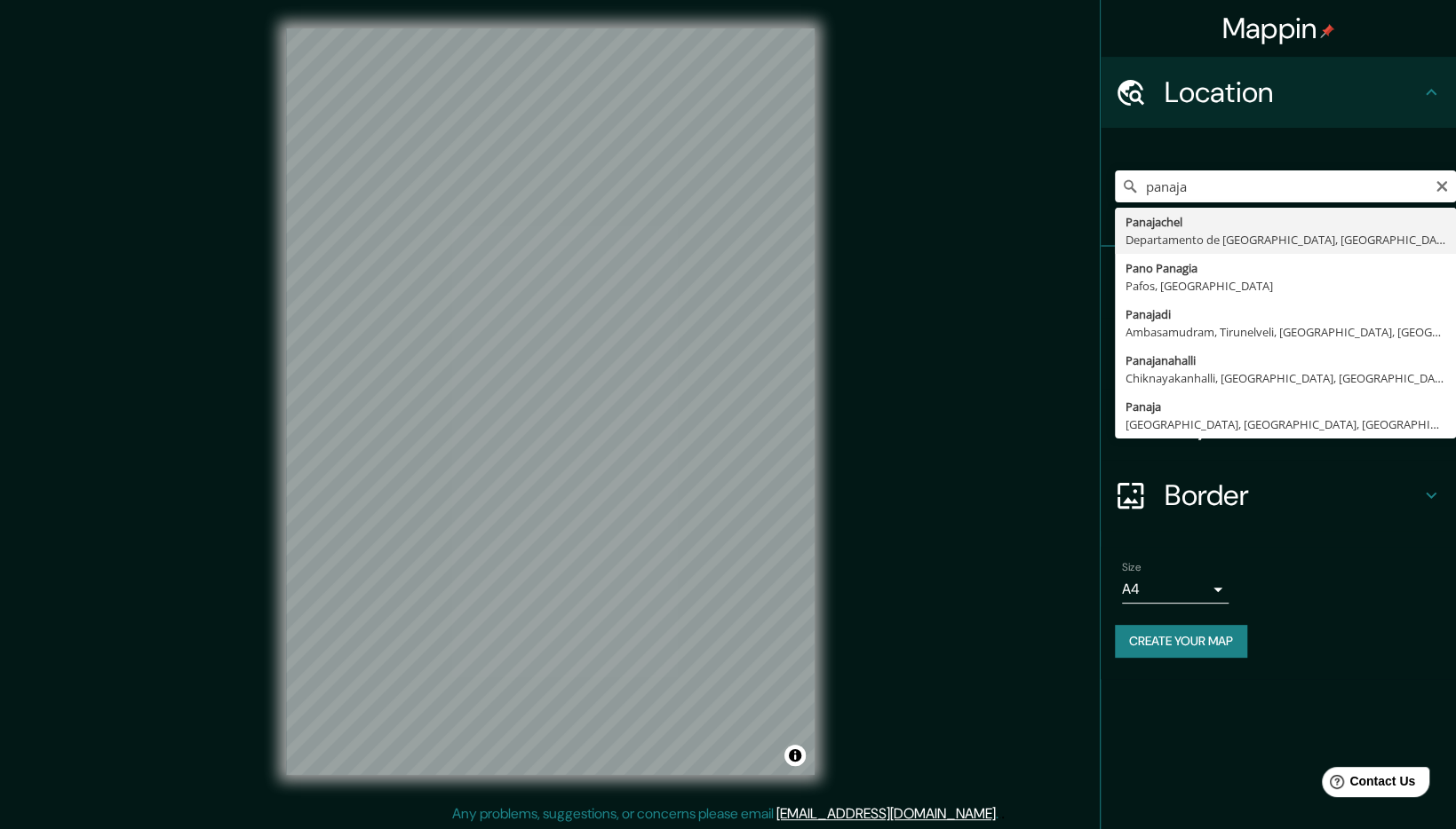
type input "Panajachel, [GEOGRAPHIC_DATA][PERSON_NAME], [GEOGRAPHIC_DATA]"
